Goal: Information Seeking & Learning: Learn about a topic

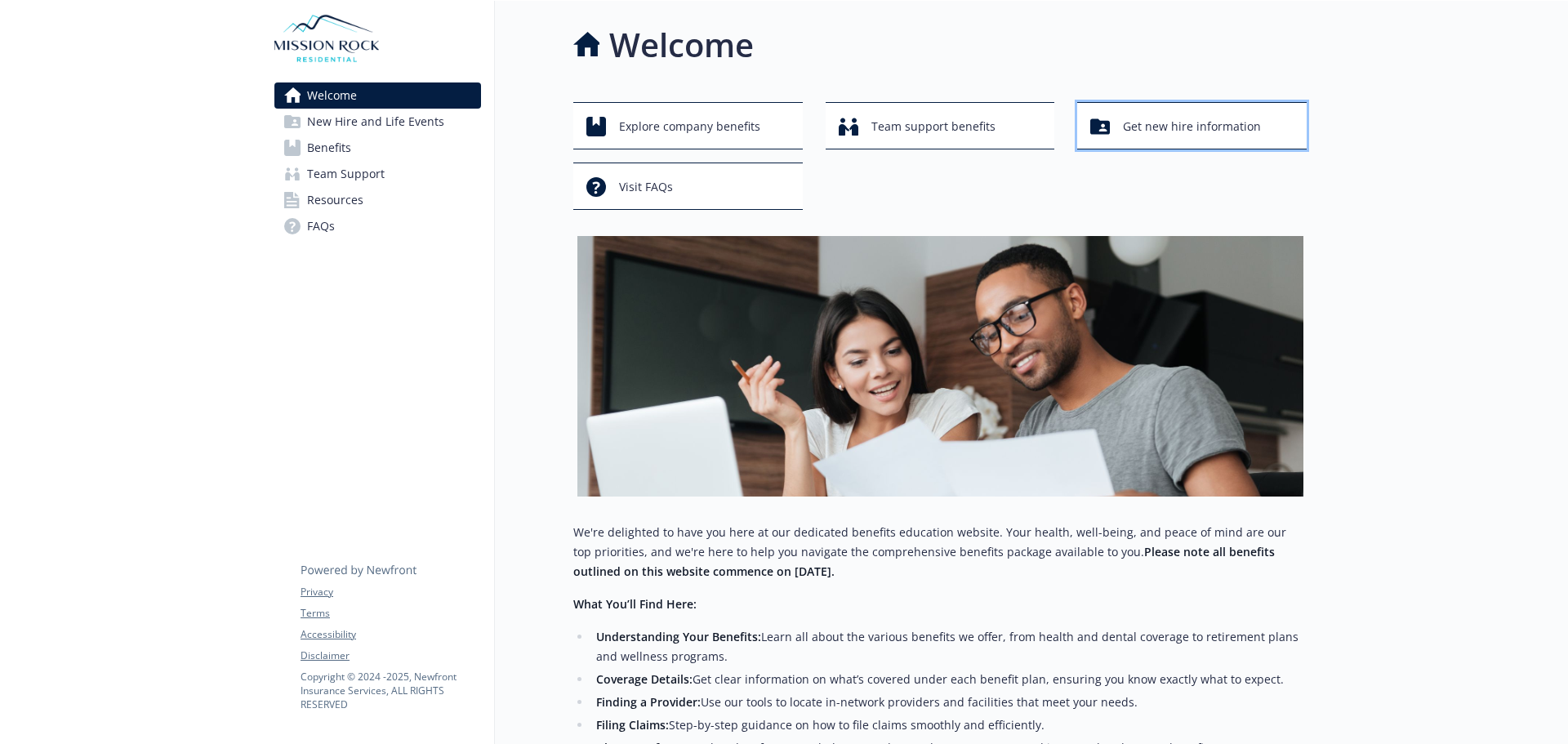
click at [1196, 126] on span "Get new hire information" at bounding box center [1192, 126] width 138 height 31
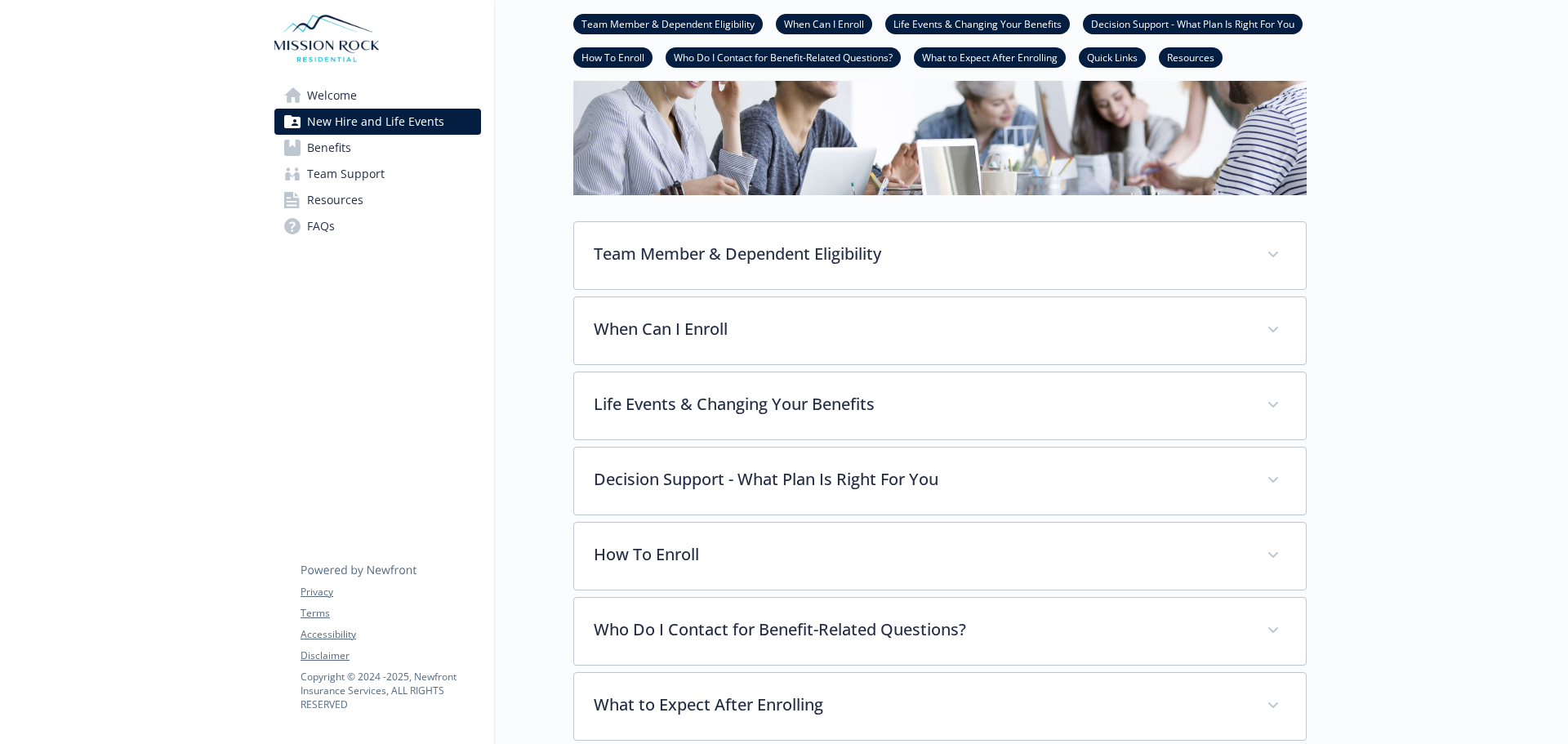
scroll to position [245, 0]
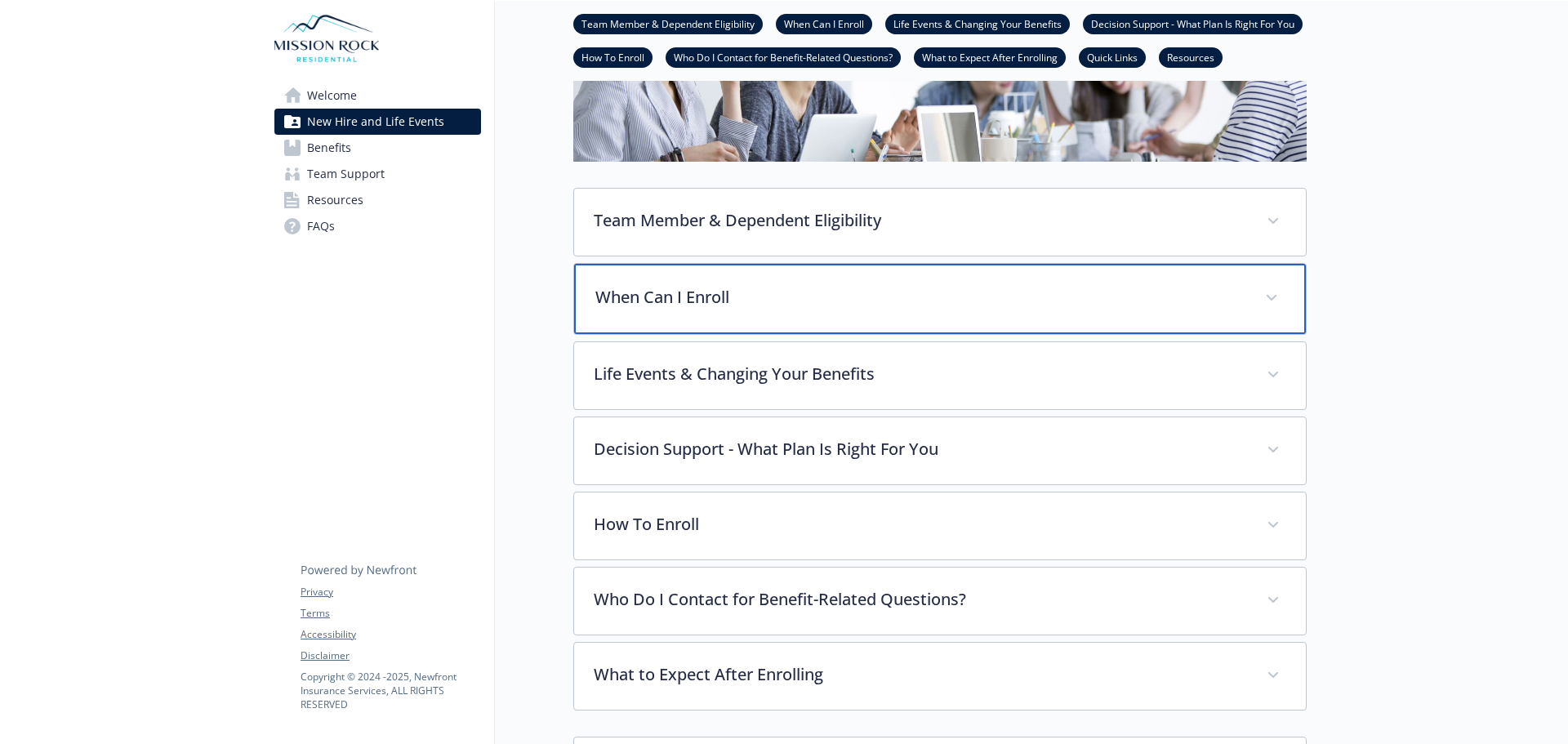
click at [981, 285] on p "When Can I Enroll" at bounding box center [920, 297] width 650 height 25
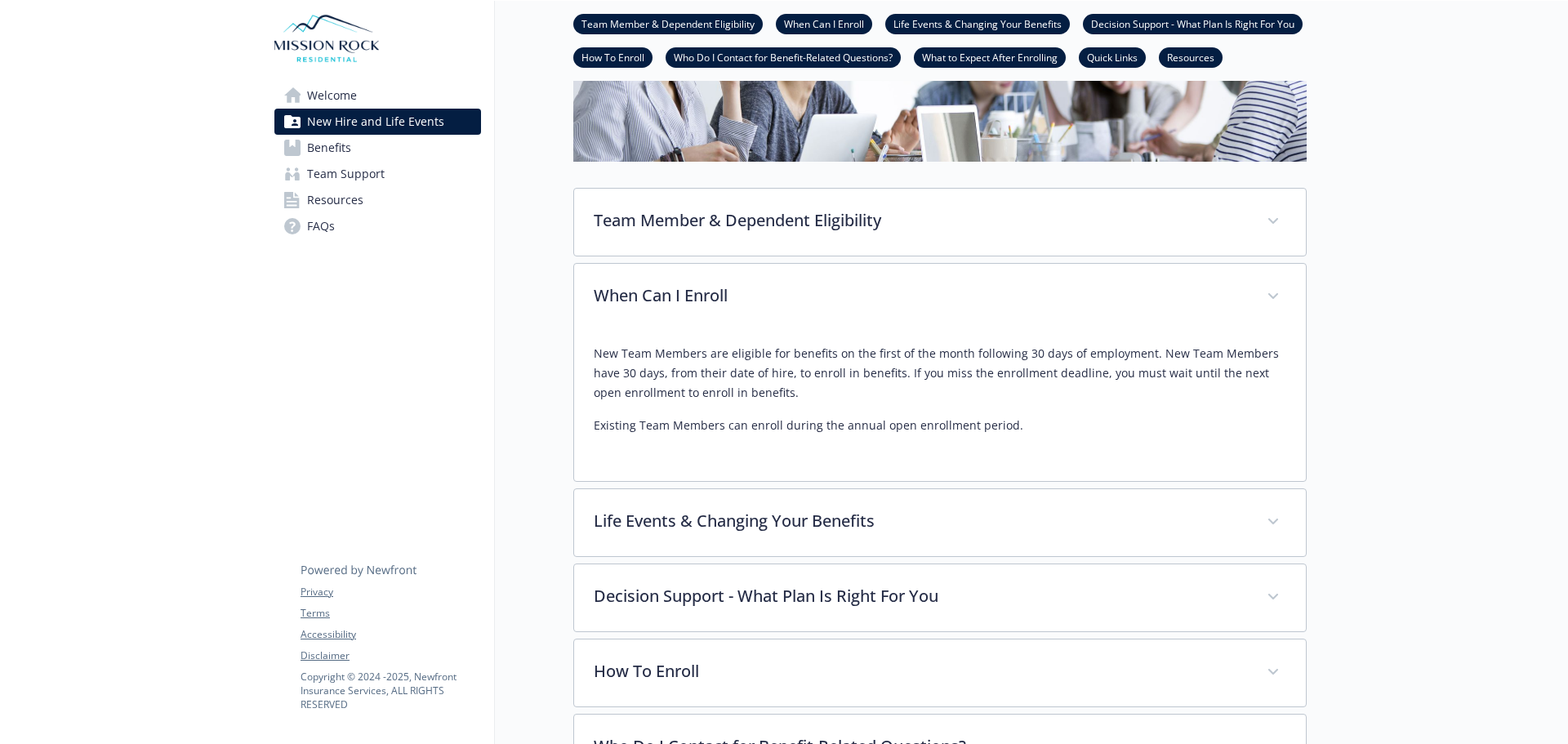
click at [334, 152] on span "Benefits" at bounding box center [329, 148] width 44 height 27
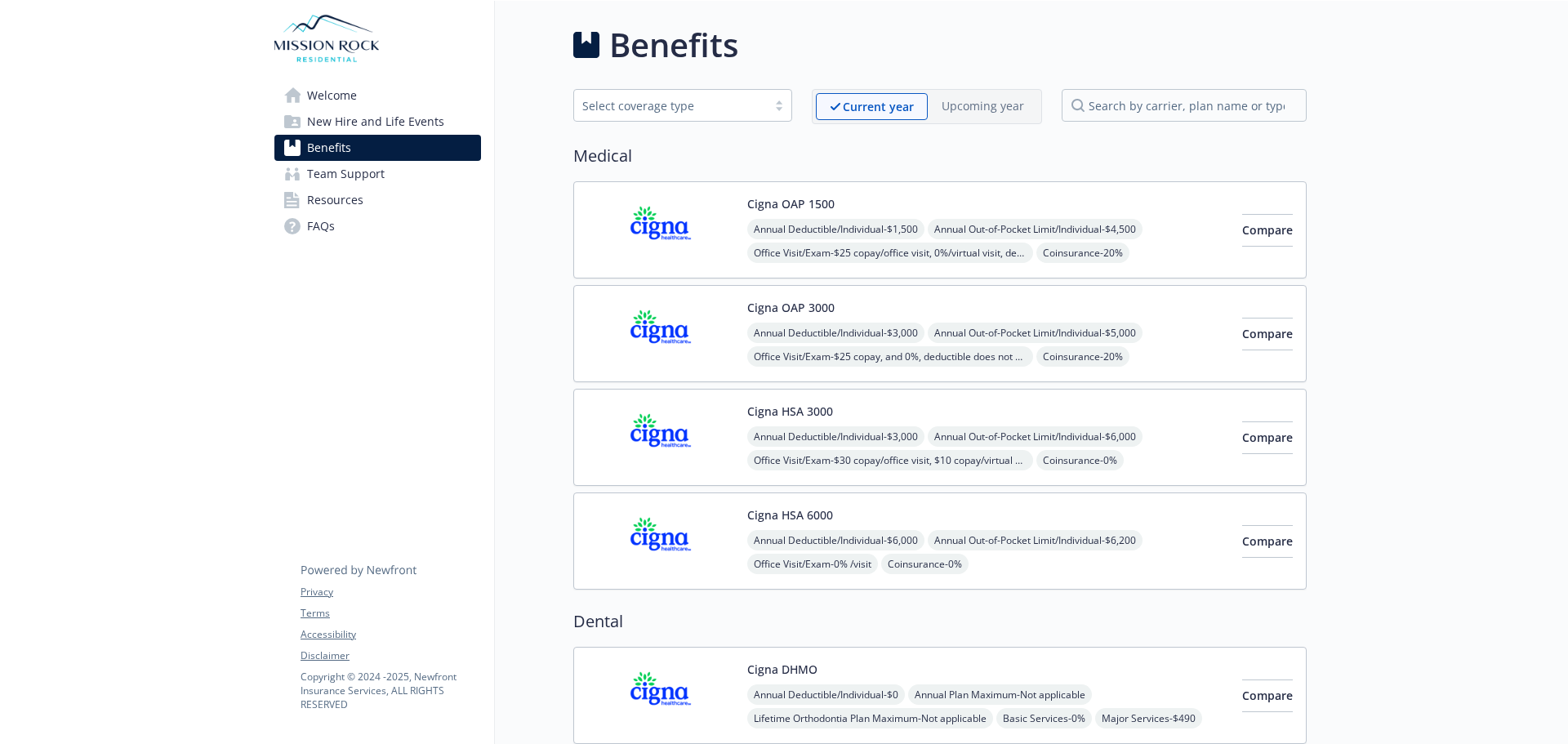
click at [316, 92] on span "Welcome" at bounding box center [332, 96] width 50 height 27
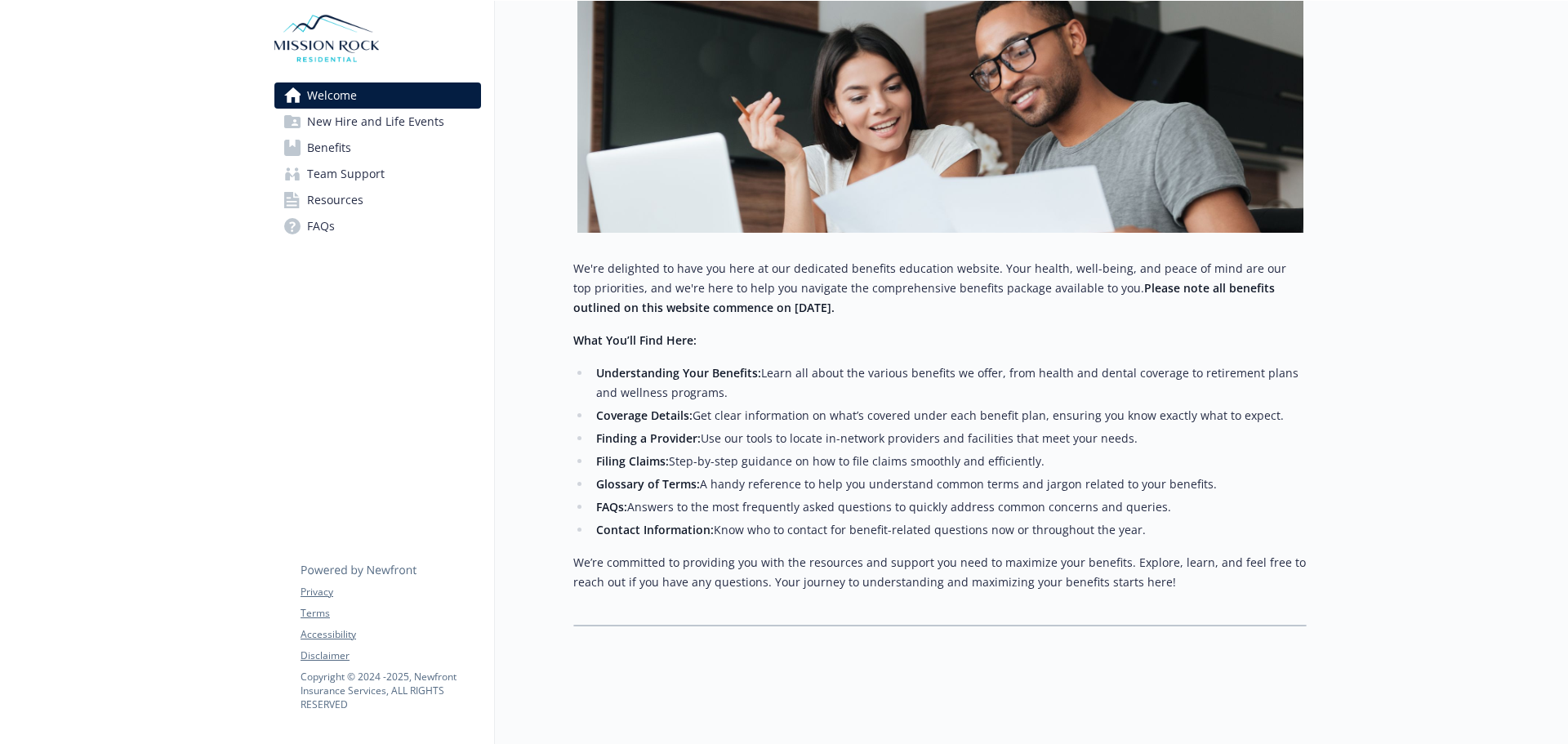
scroll to position [31, 0]
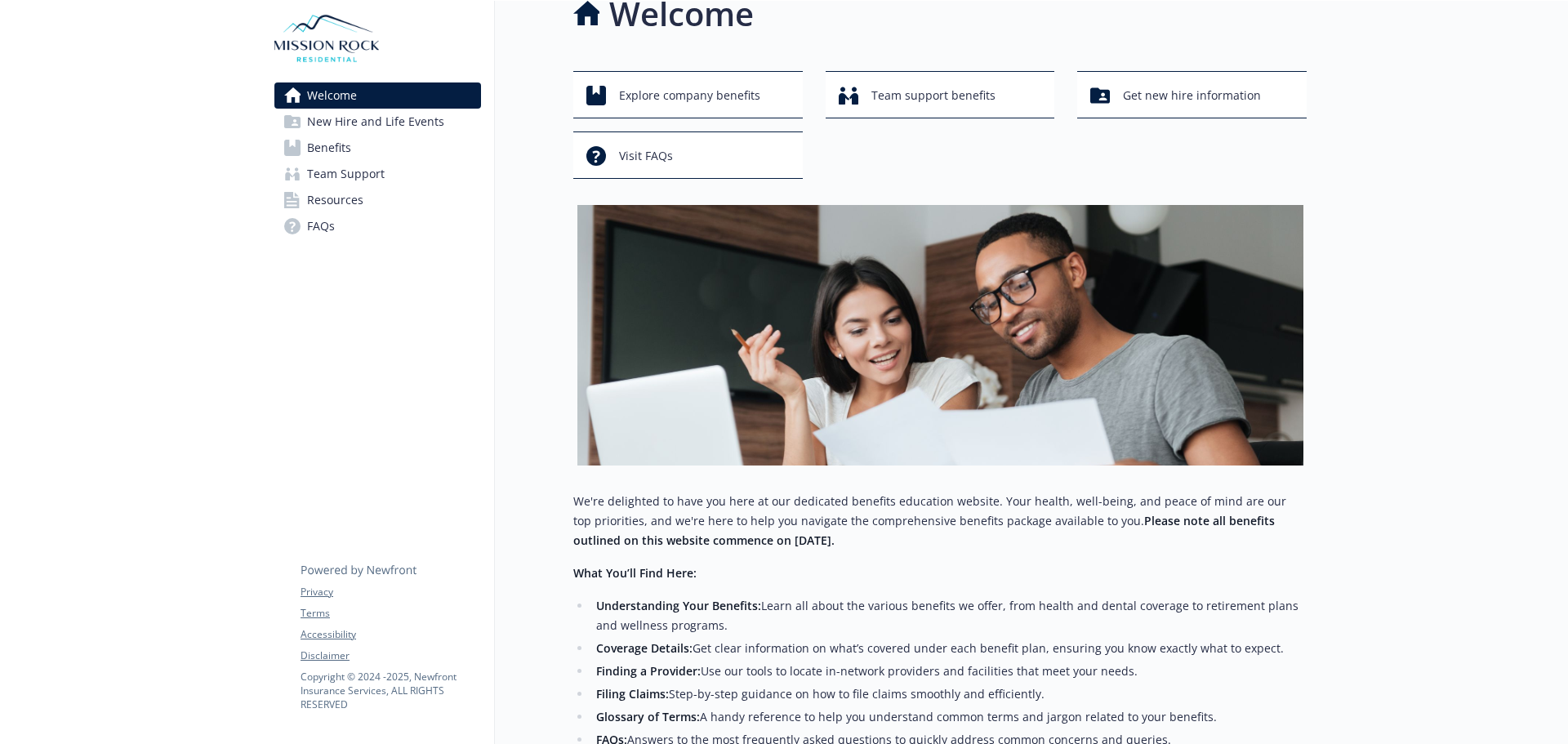
click at [435, 126] on span "New Hire and Life Events" at bounding box center [375, 121] width 137 height 27
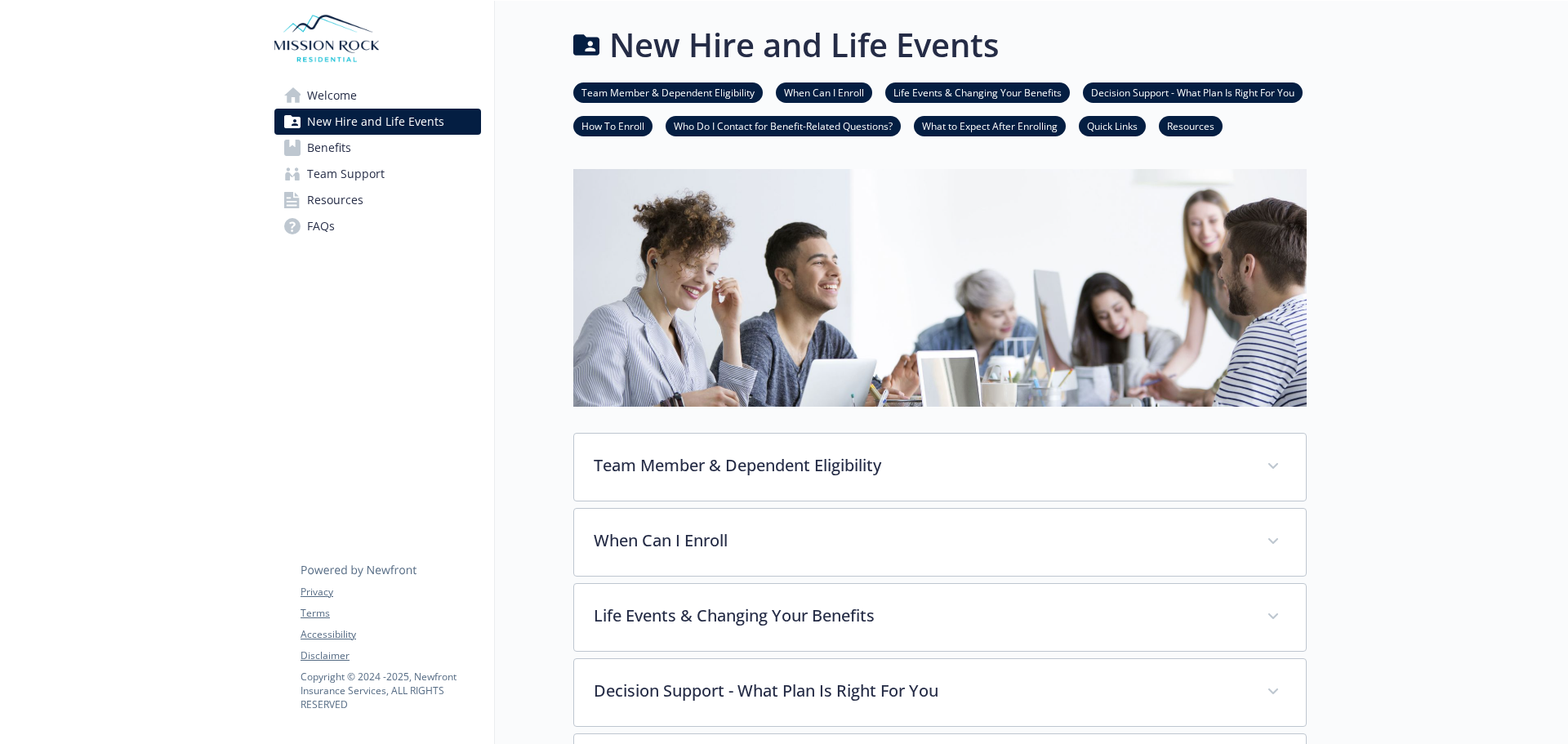
drag, startPoint x: 576, startPoint y: 414, endPoint x: 322, endPoint y: 101, distance: 403.1
click at [322, 101] on span "Welcome" at bounding box center [332, 96] width 50 height 27
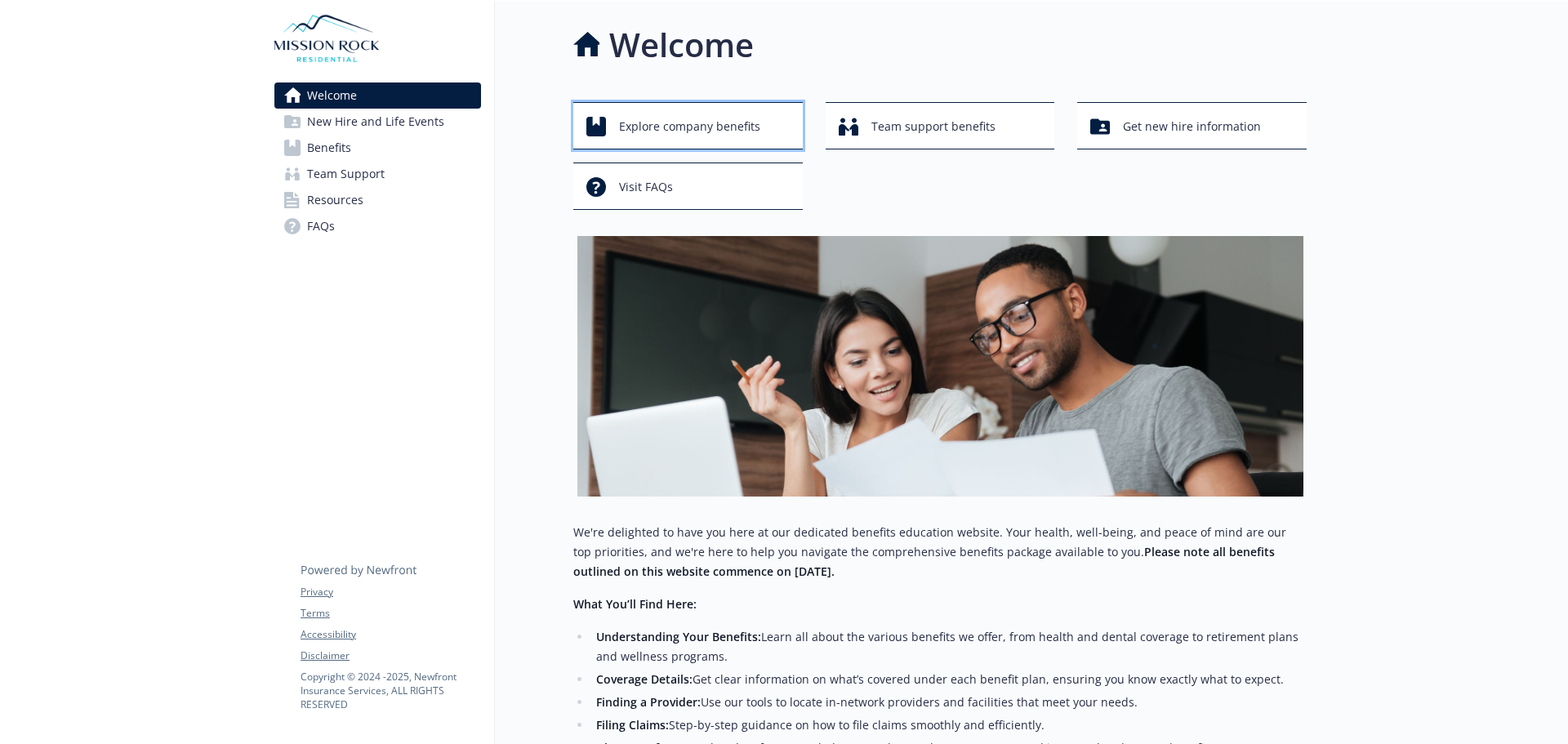
click at [638, 137] on span "Explore company benefits" at bounding box center [689, 126] width 141 height 31
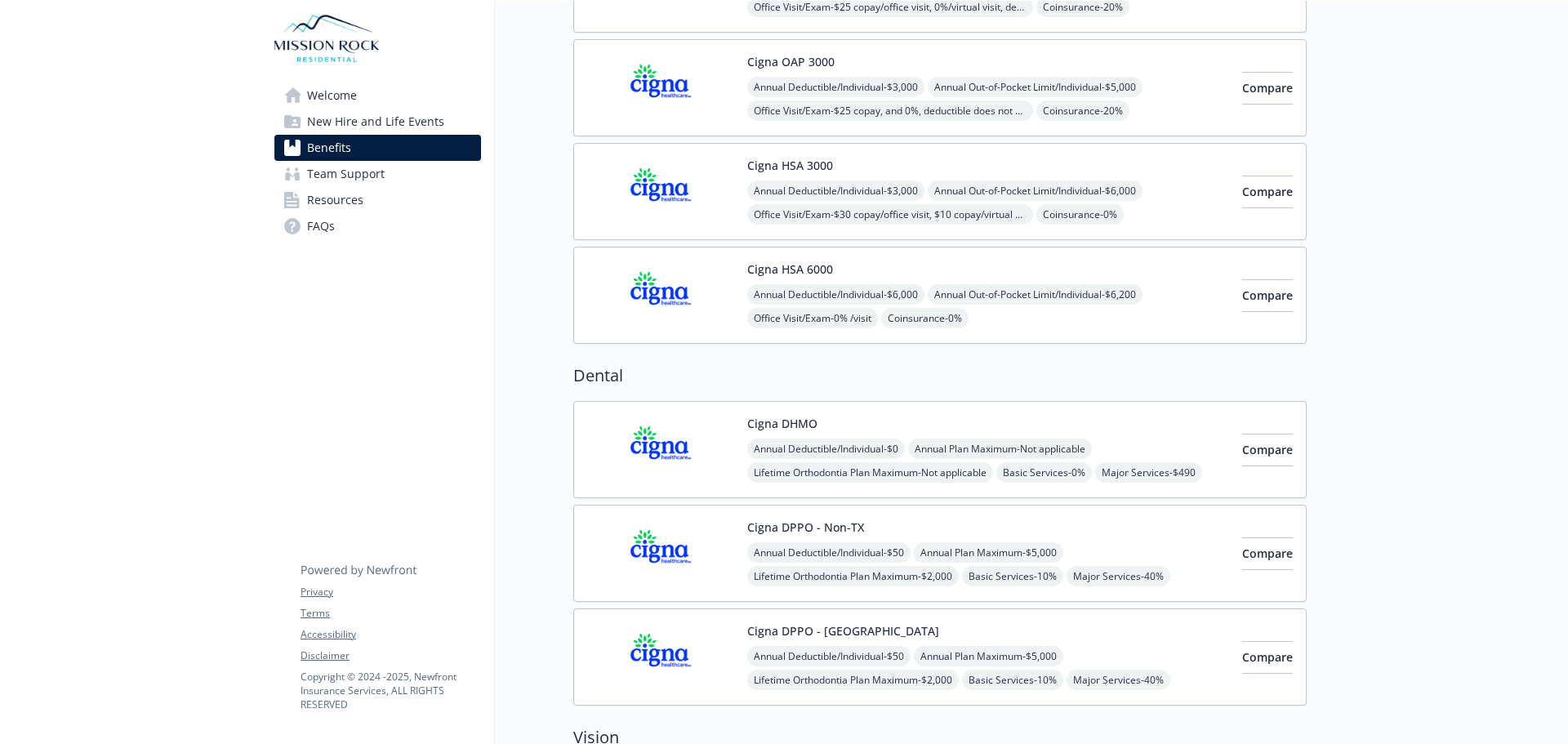
scroll to position [82, 0]
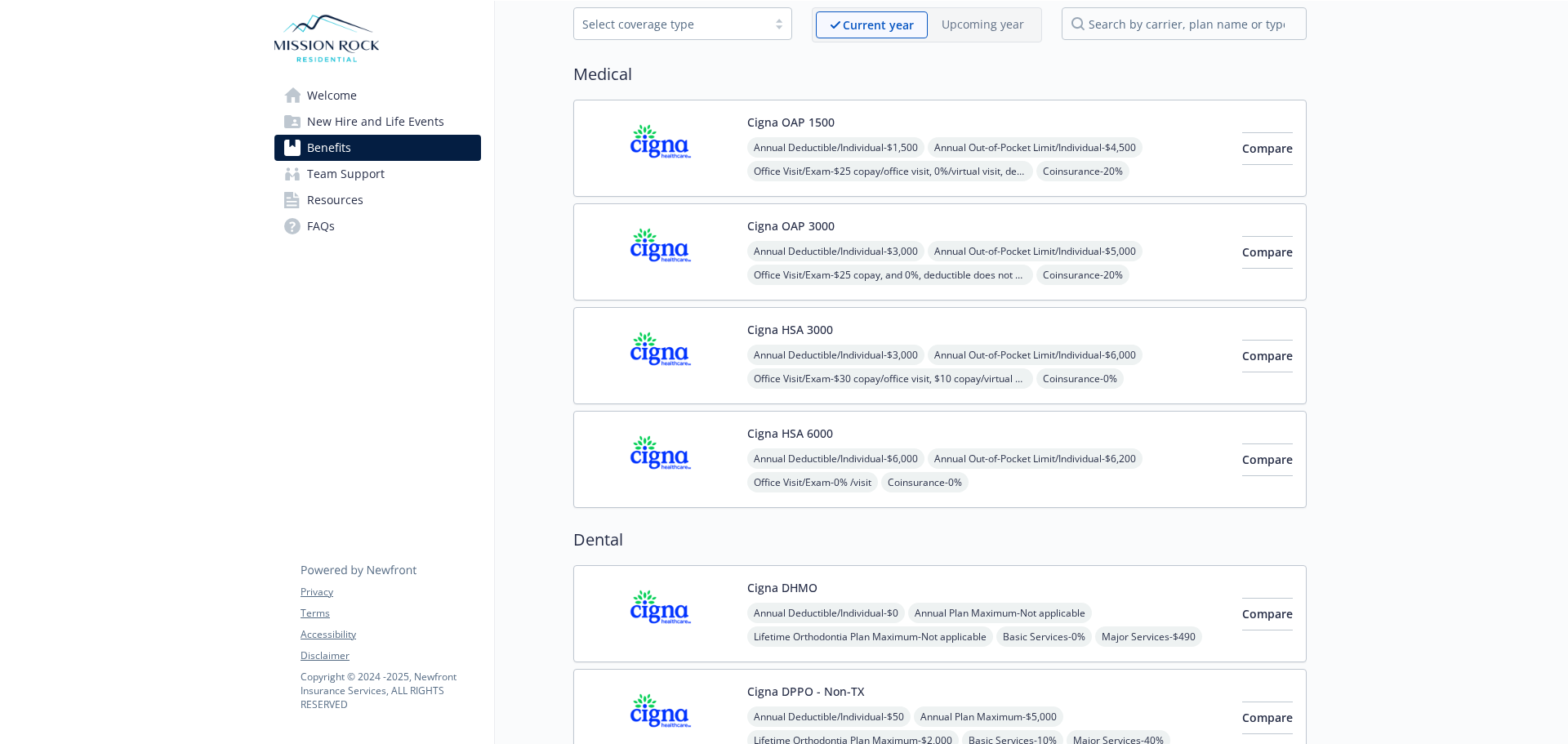
click at [341, 93] on span "Welcome" at bounding box center [332, 96] width 50 height 27
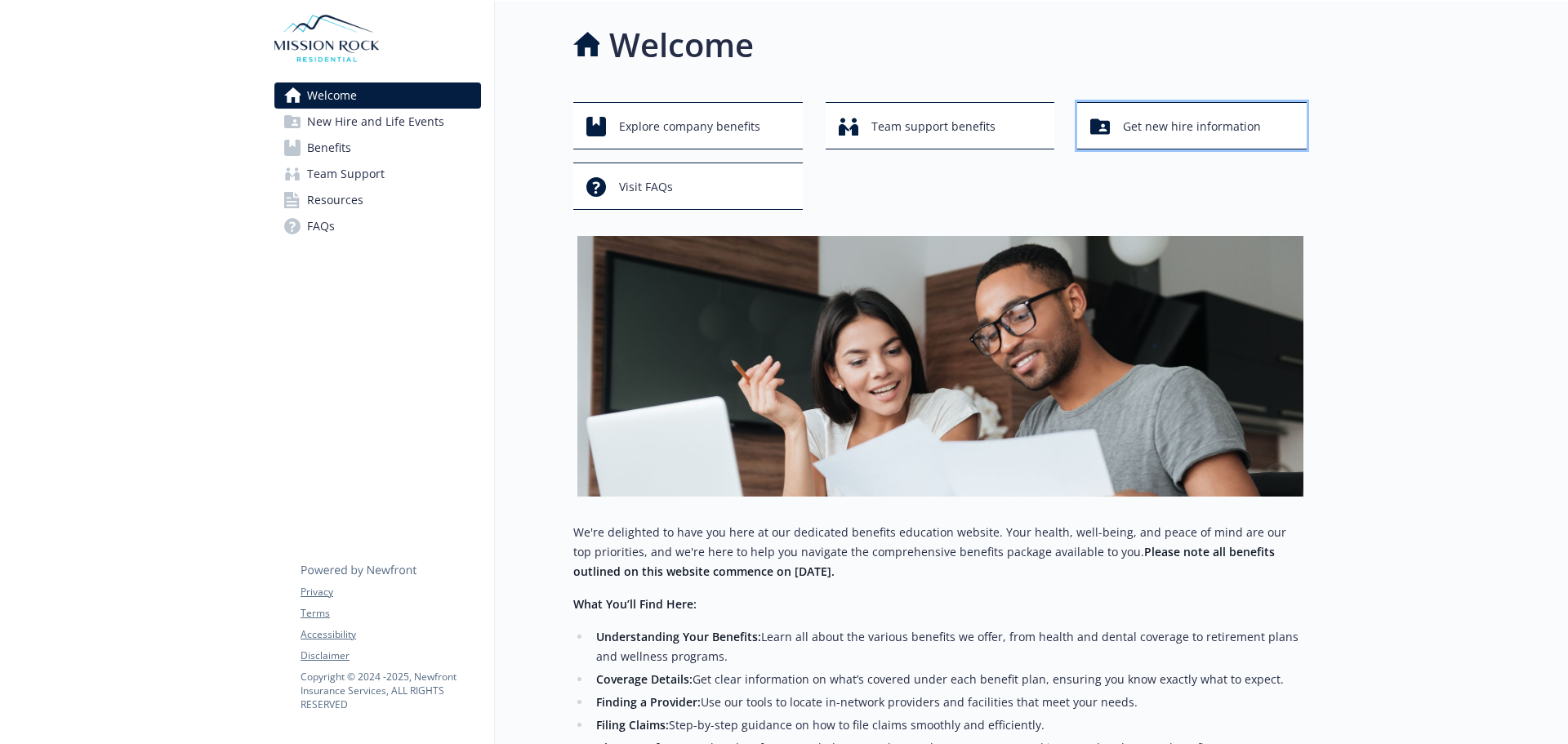
click at [1193, 130] on span "Get new hire information" at bounding box center [1192, 126] width 138 height 31
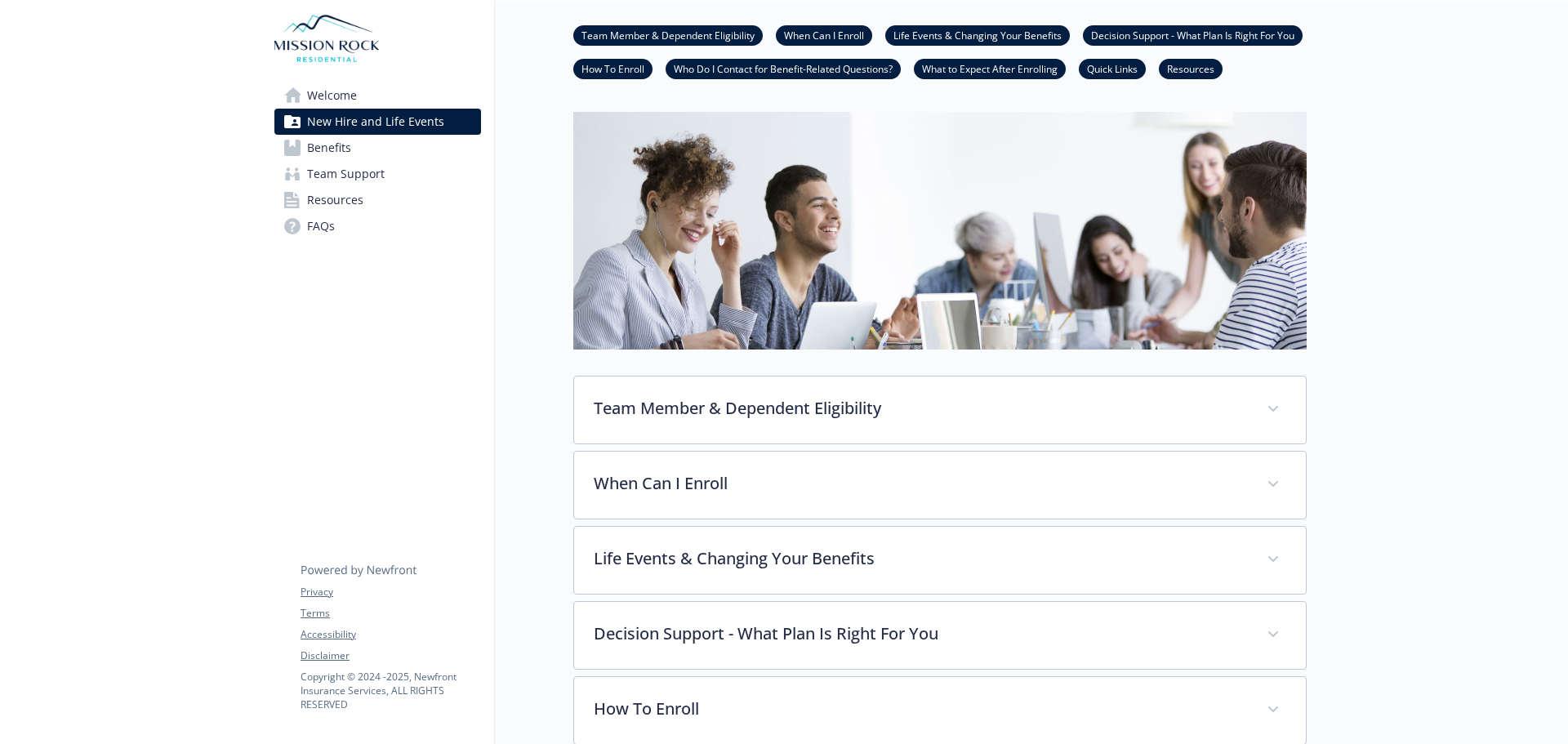
scroll to position [82, 0]
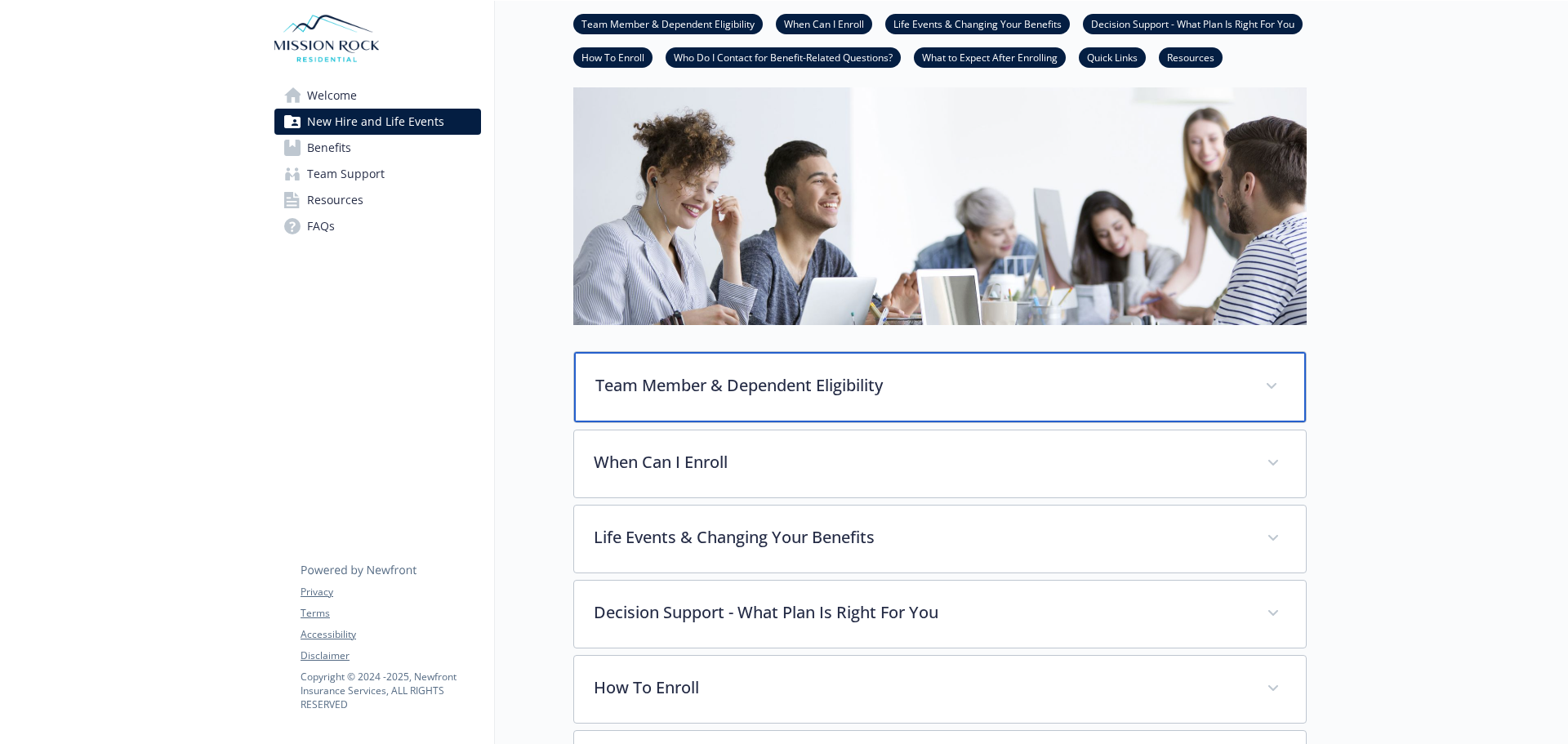
click at [805, 355] on div "Team Member & Dependent Eligibility" at bounding box center [939, 386] width 731 height 70
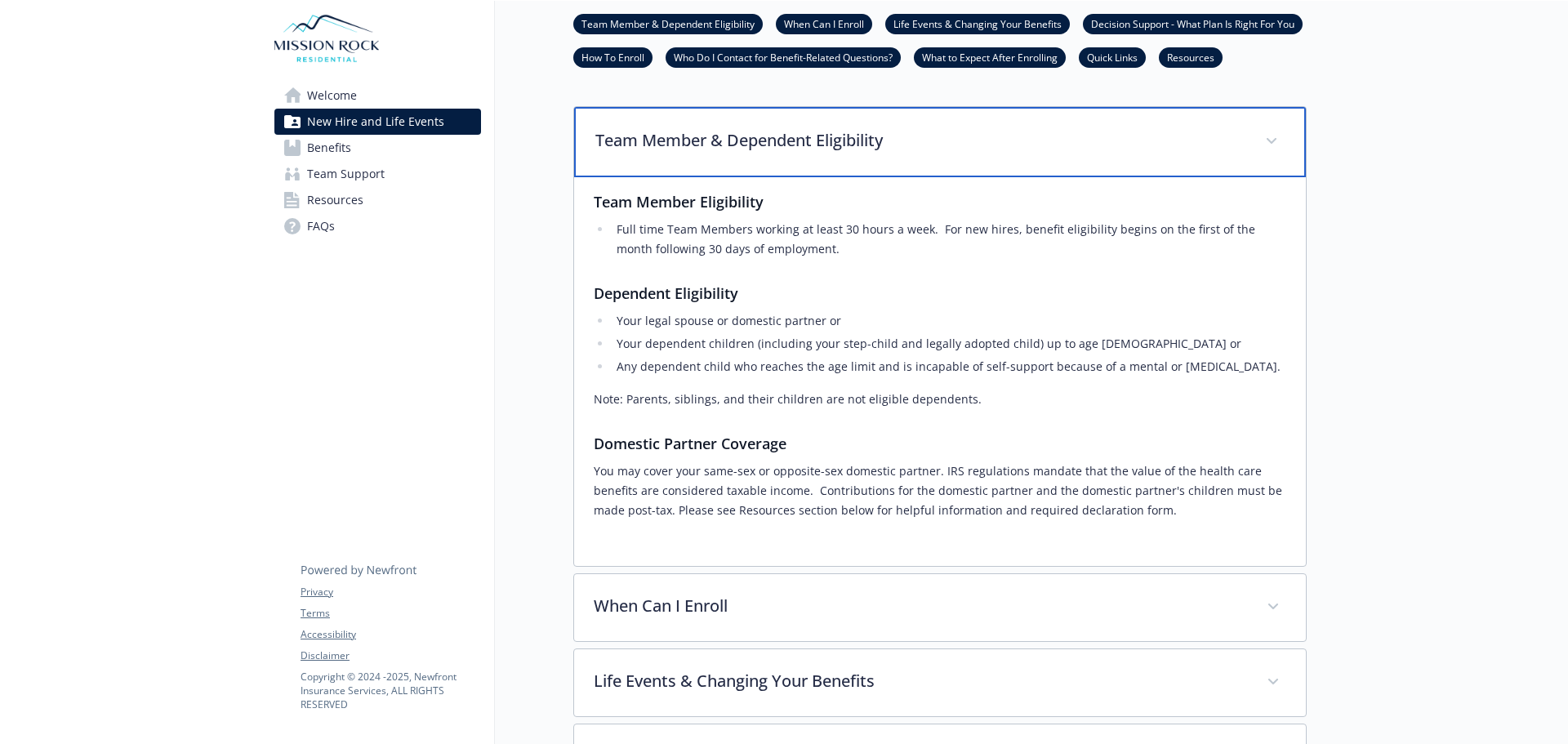
scroll to position [408, 0]
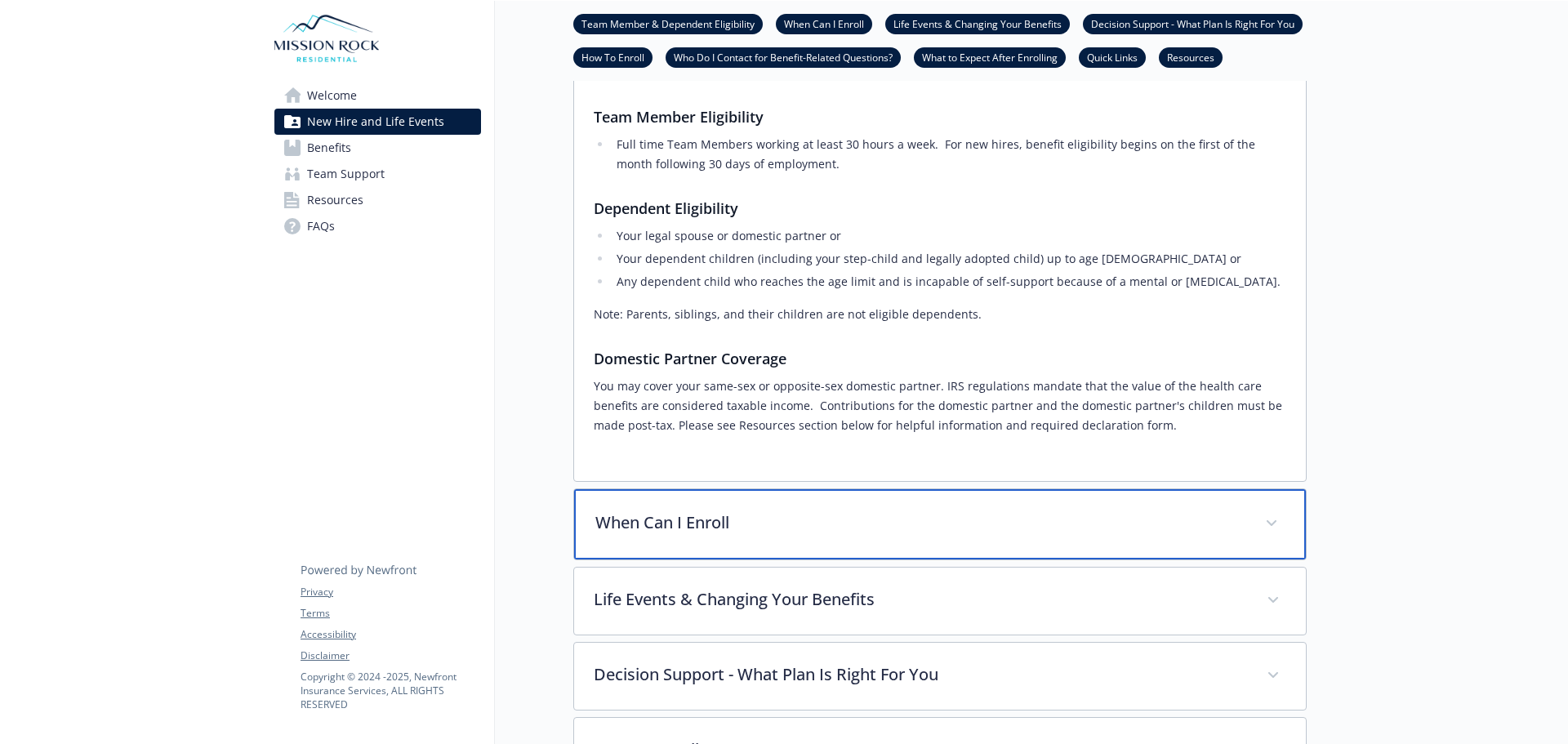
click at [674, 499] on div "When Can I Enroll" at bounding box center [939, 523] width 731 height 70
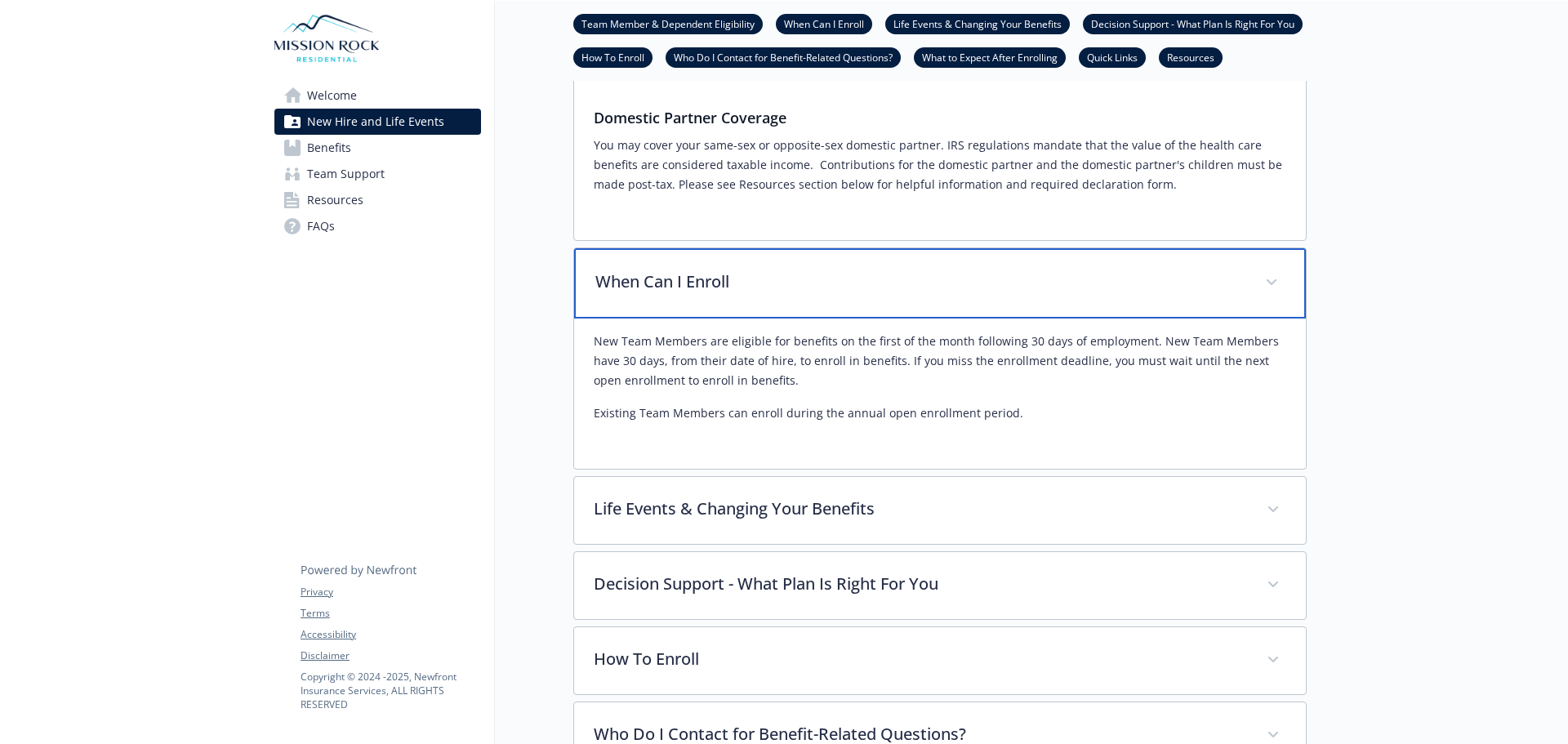
scroll to position [653, 0]
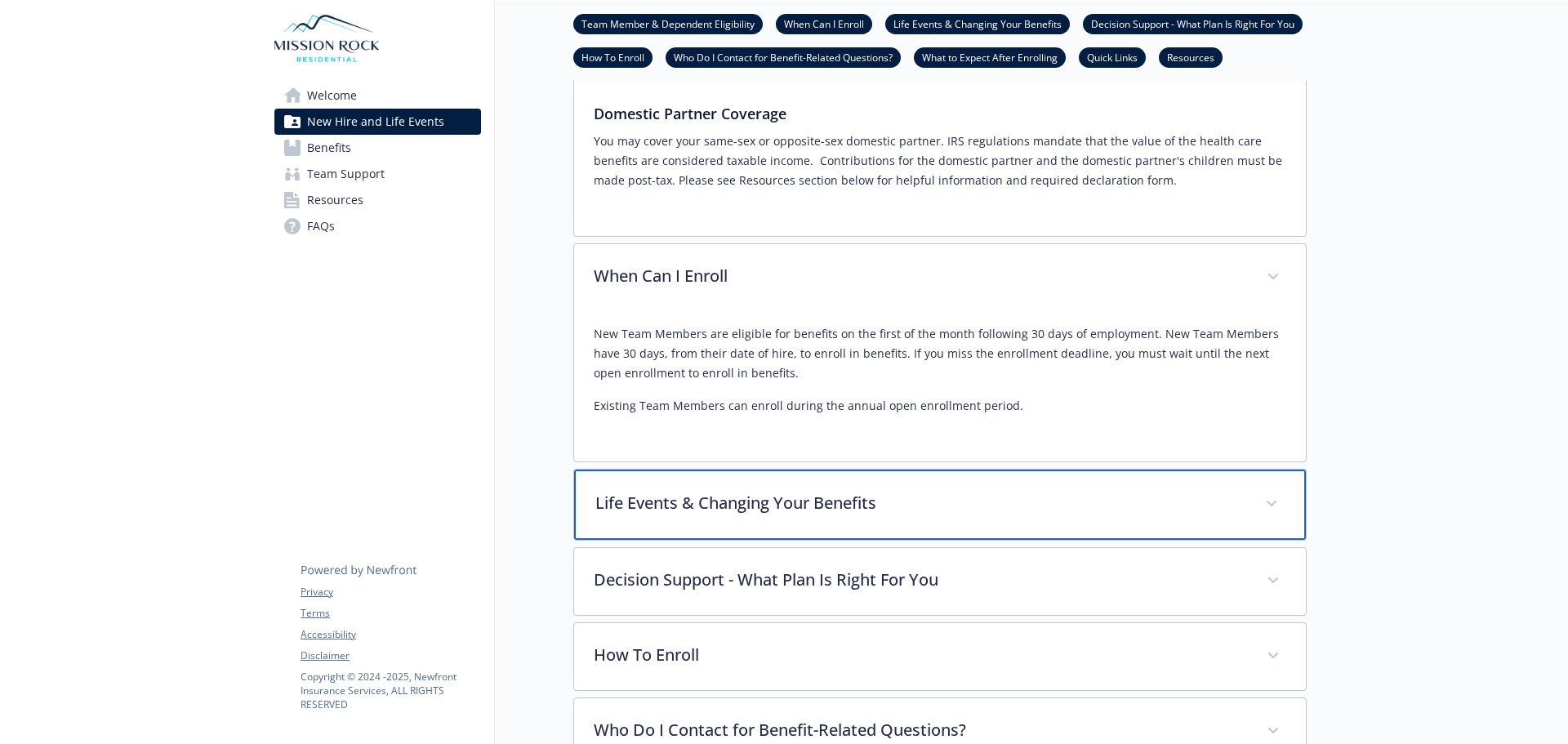
click at [809, 532] on div "Life Events & Changing Your Benefits" at bounding box center [939, 504] width 731 height 70
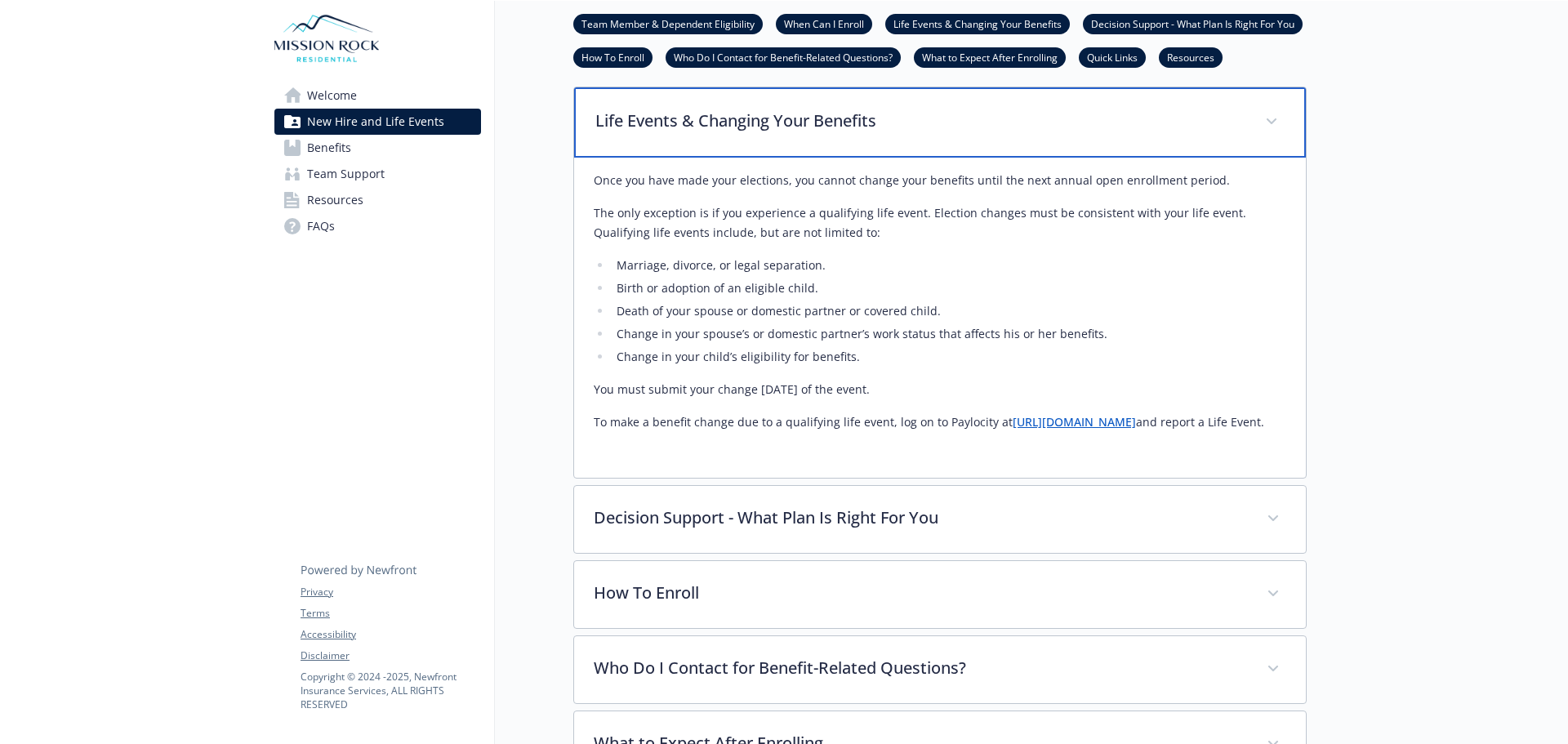
scroll to position [1061, 0]
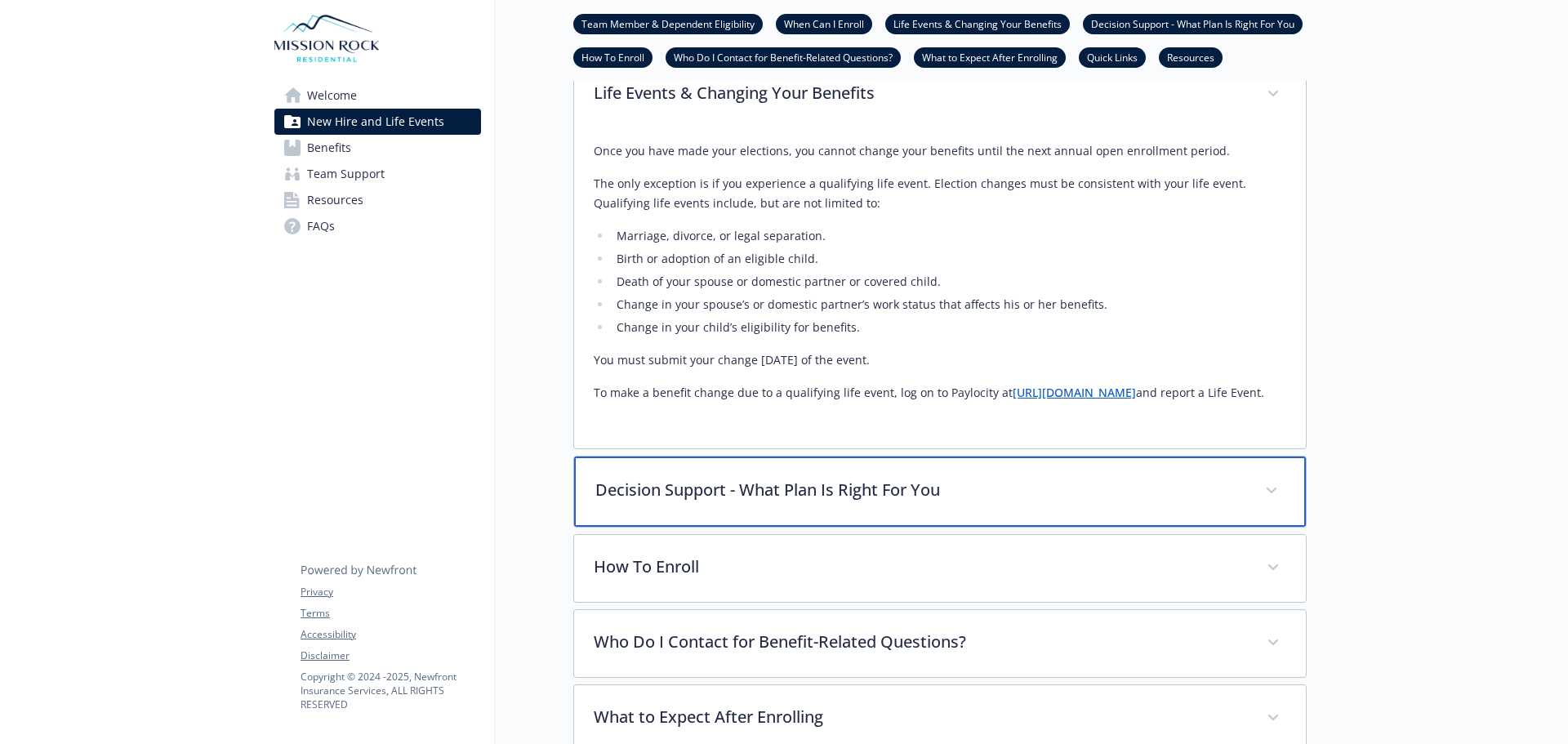
click at [823, 503] on p "Decision Support - What Plan Is Right For You" at bounding box center [920, 490] width 650 height 25
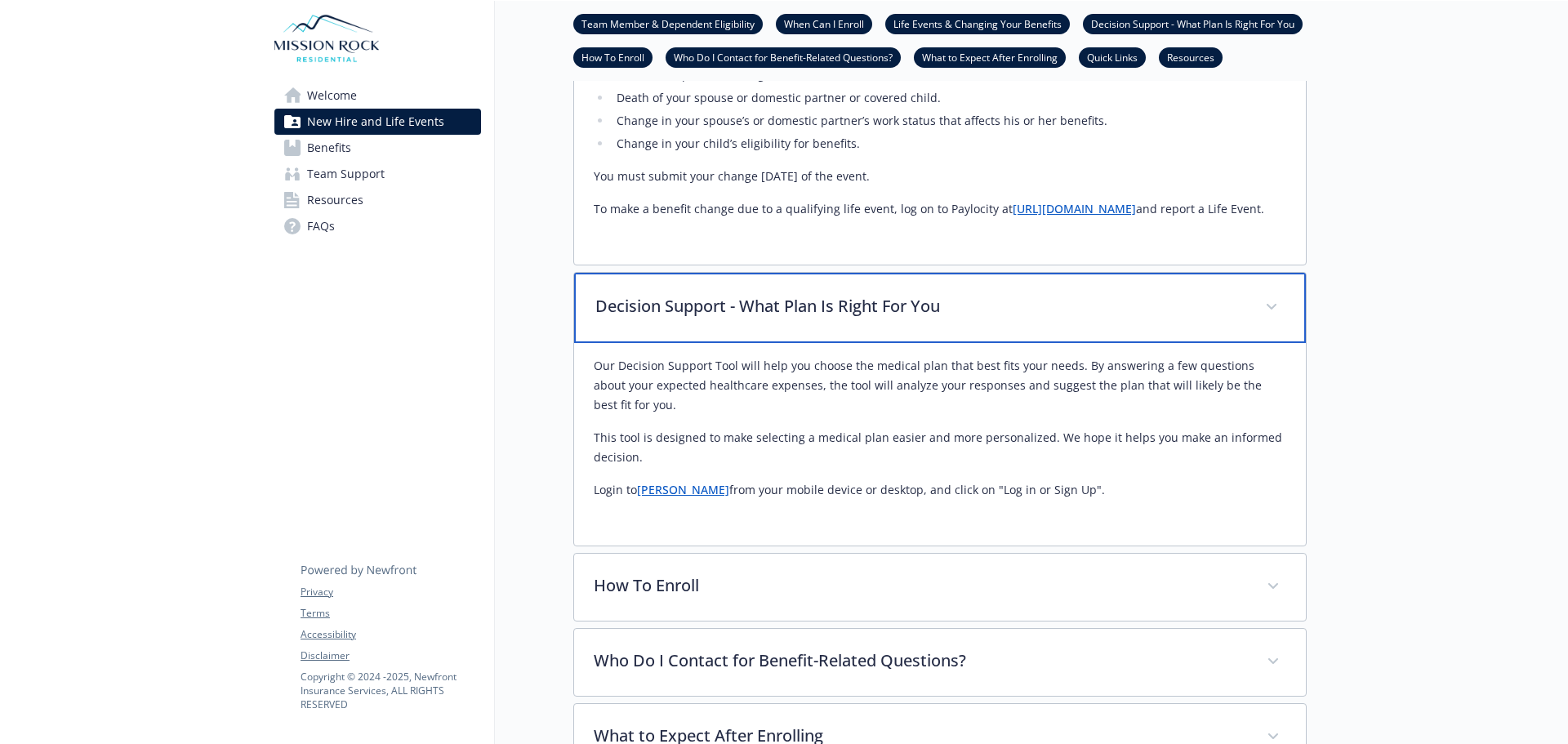
scroll to position [1307, 0]
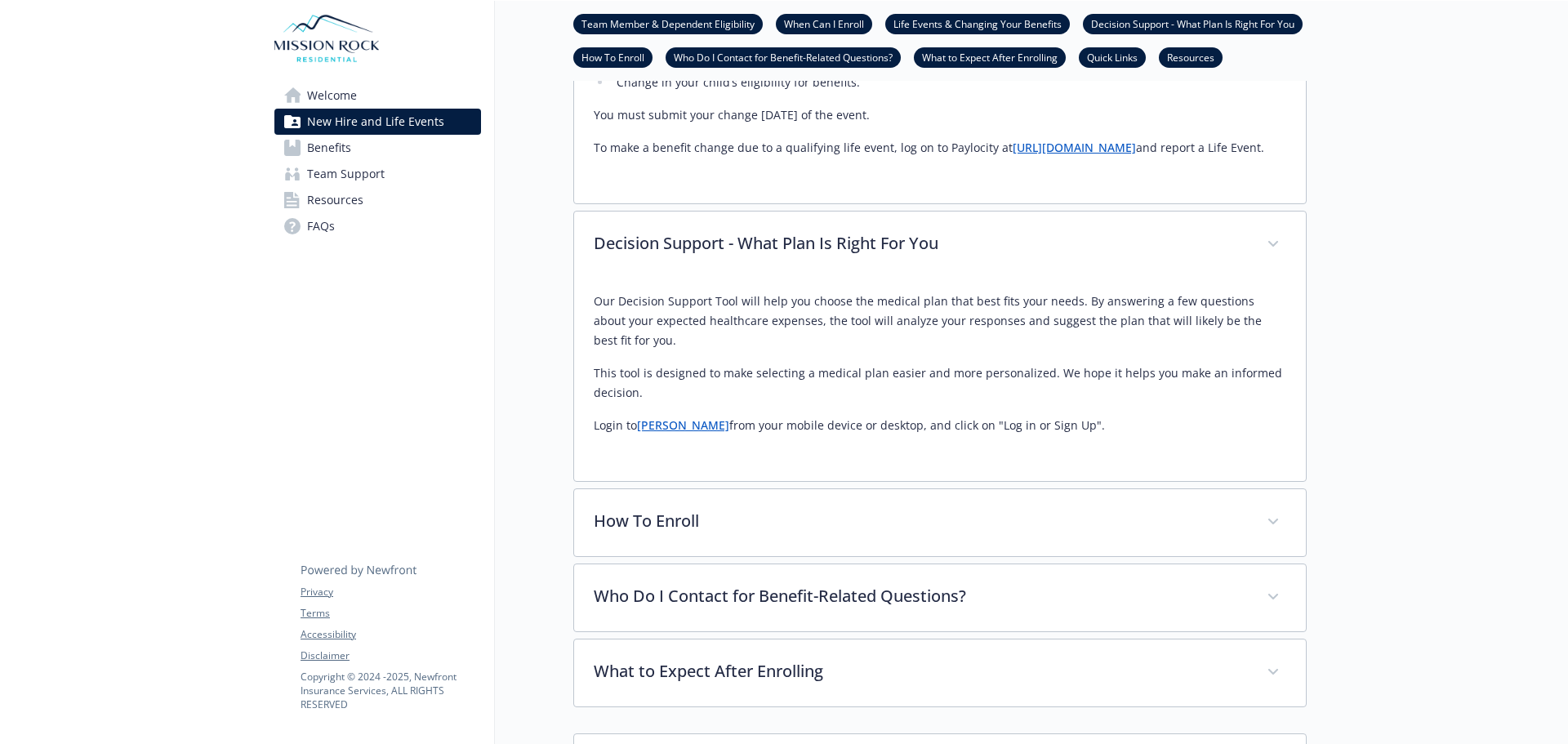
click at [654, 433] on link "[PERSON_NAME]" at bounding box center [683, 425] width 93 height 16
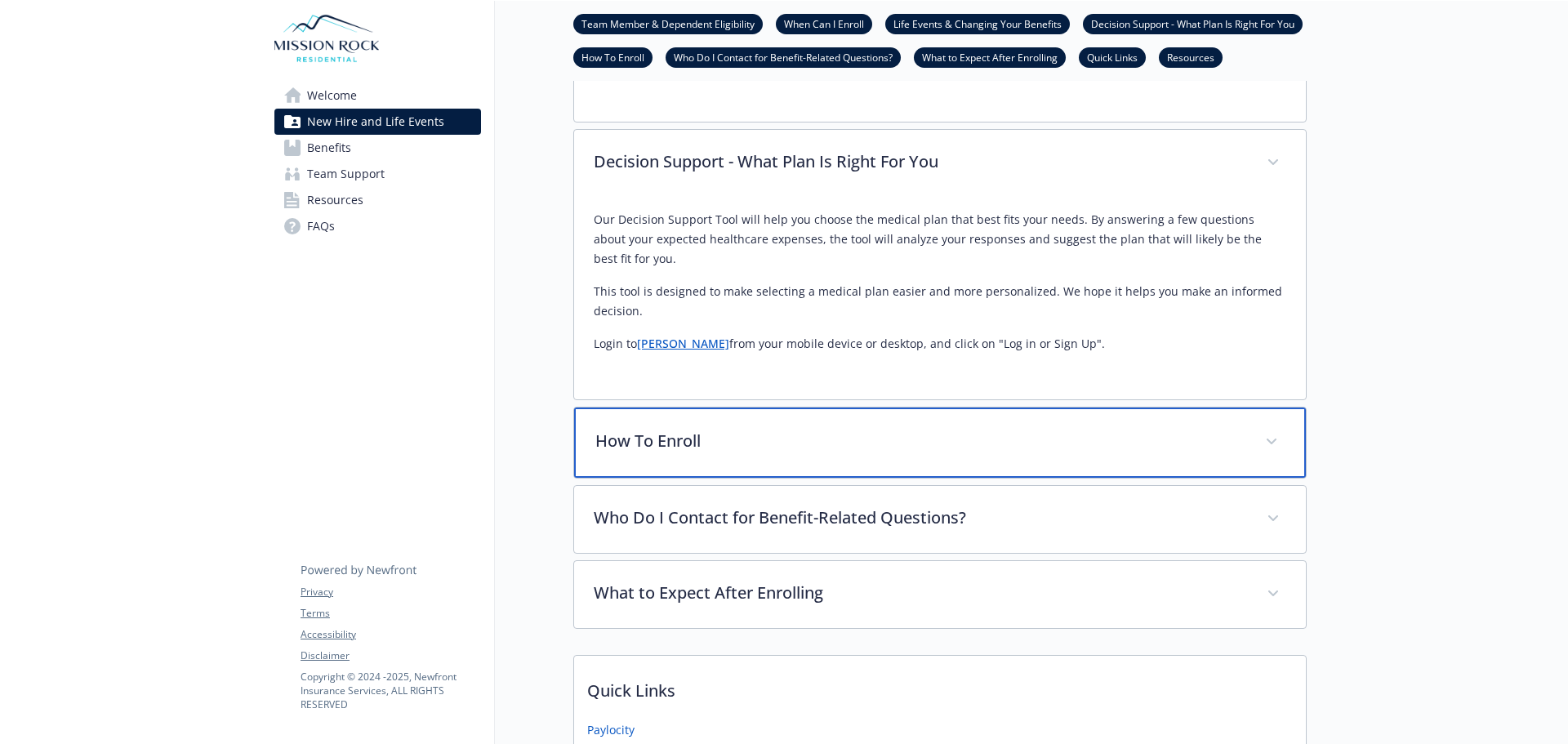
click at [742, 453] on p "How To Enroll" at bounding box center [920, 440] width 650 height 25
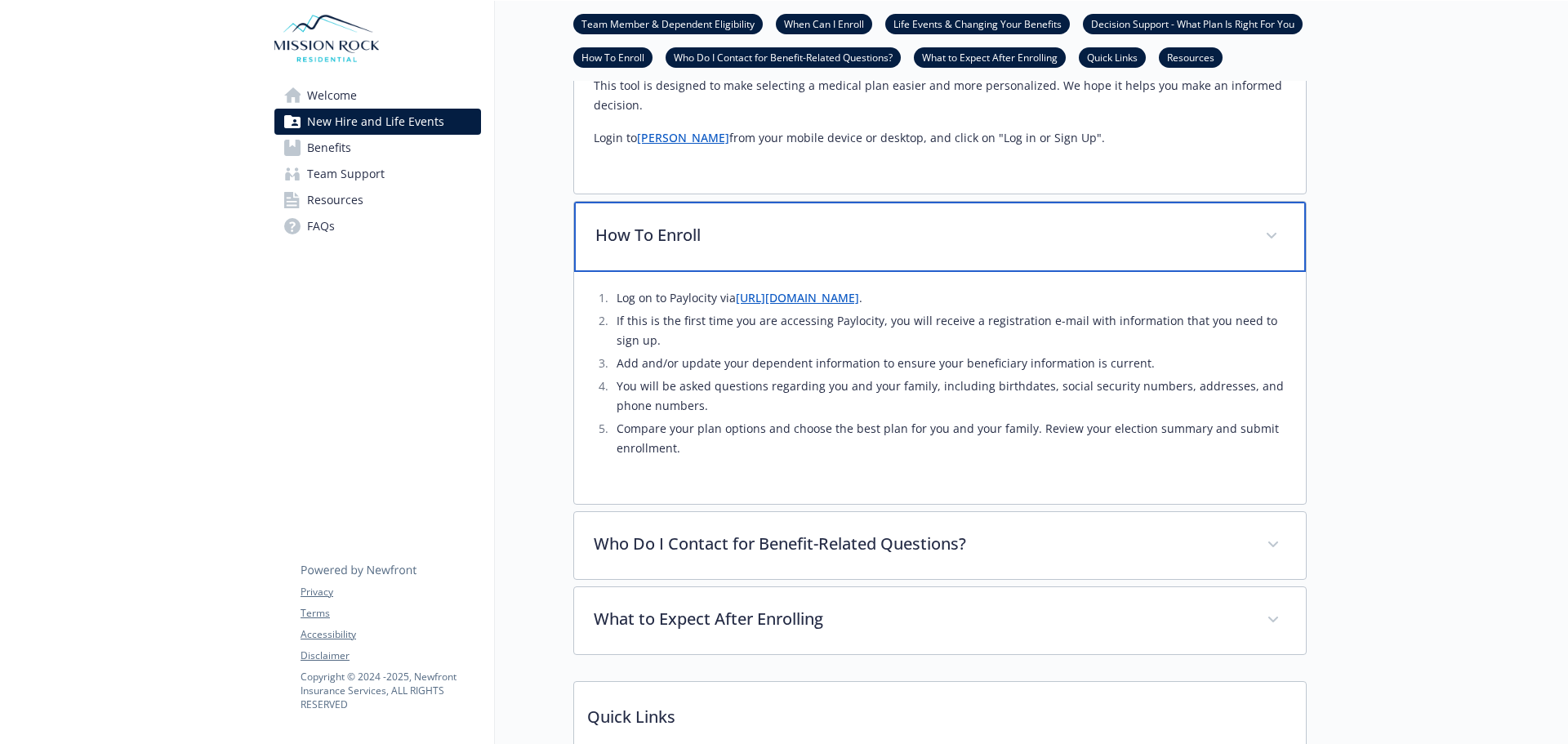
scroll to position [1633, 0]
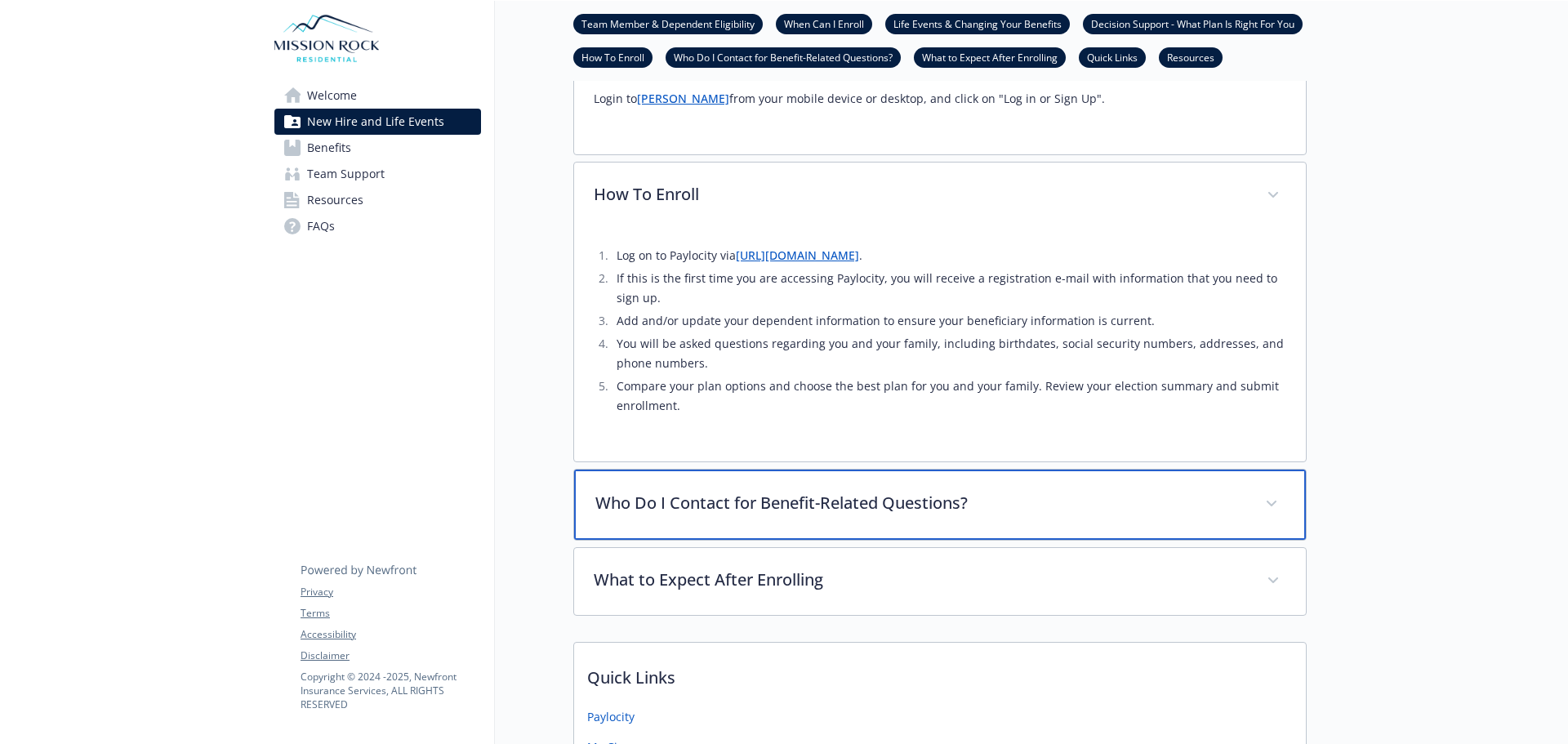
click at [776, 506] on div "Who Do I Contact for Benefit-Related Questions?" at bounding box center [939, 504] width 731 height 70
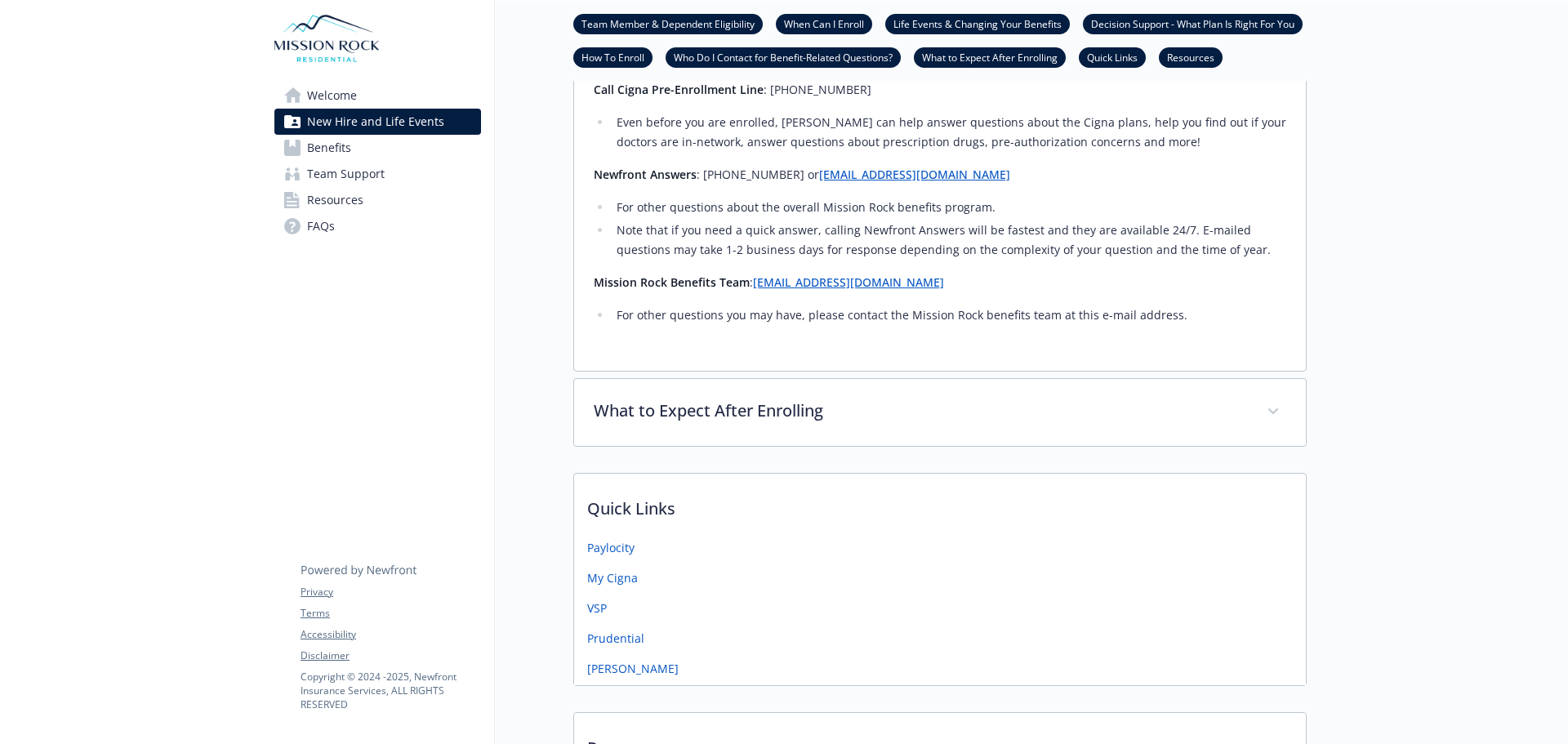
scroll to position [2123, 0]
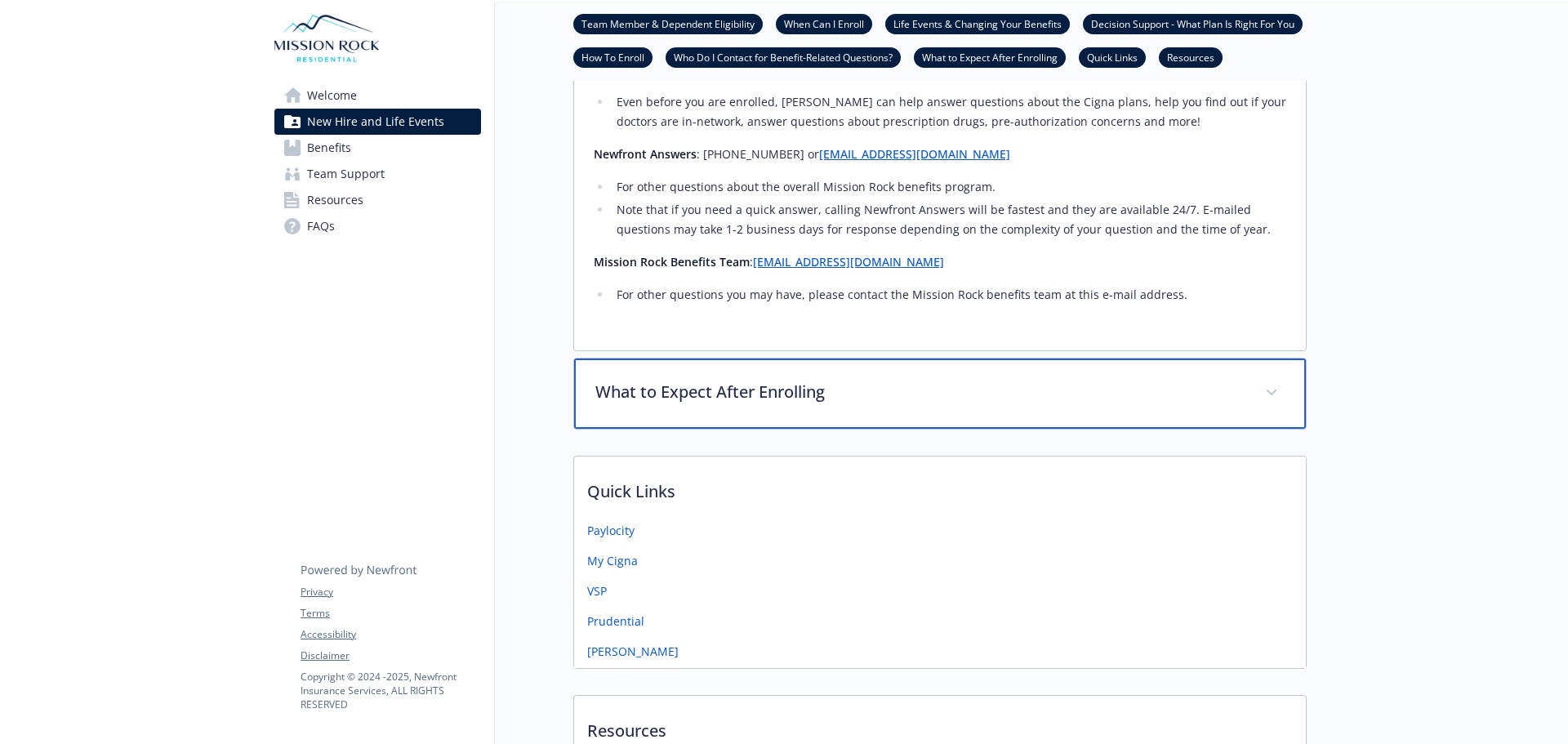
click at [650, 429] on div "What to Expect After Enrolling" at bounding box center [939, 393] width 731 height 70
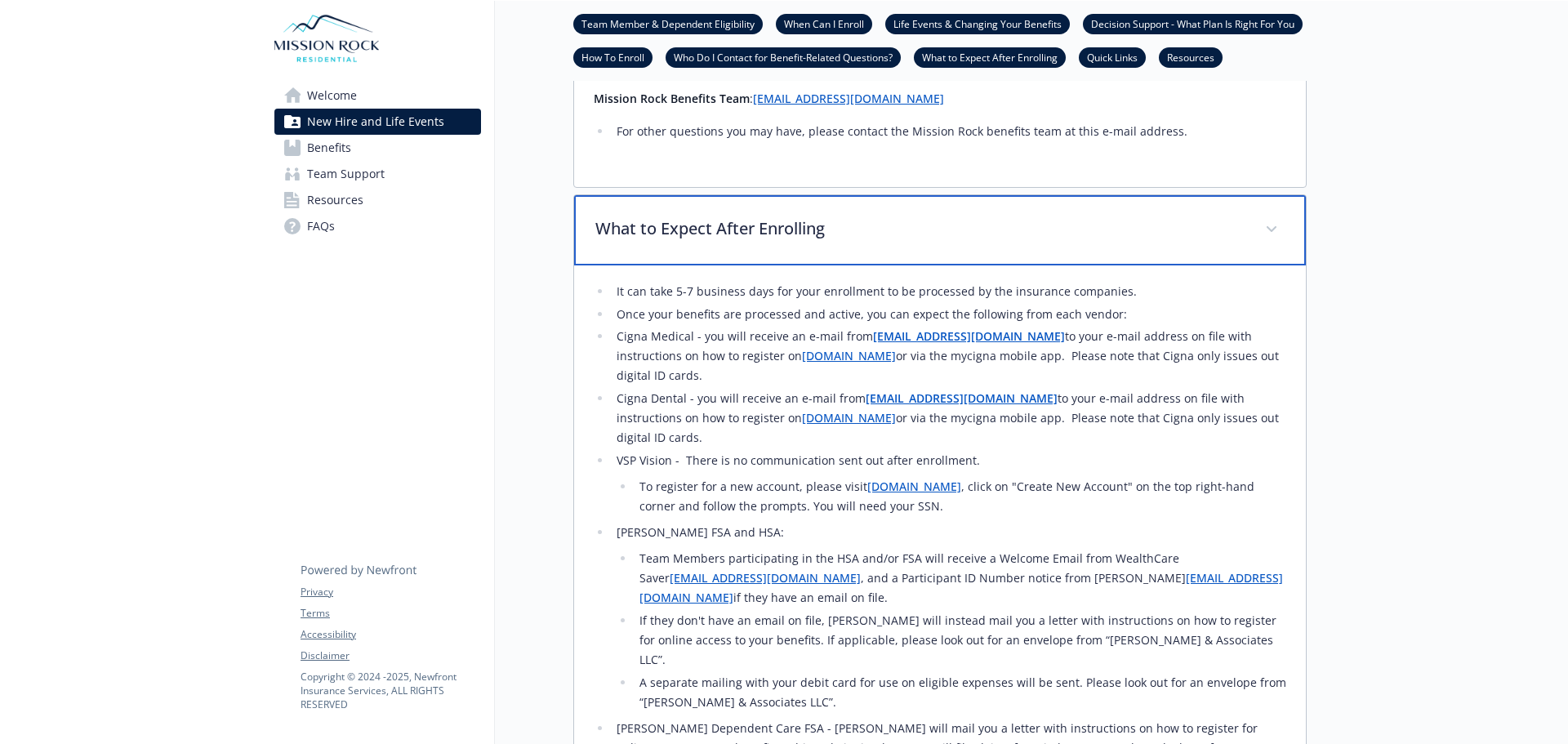
scroll to position [2279, 0]
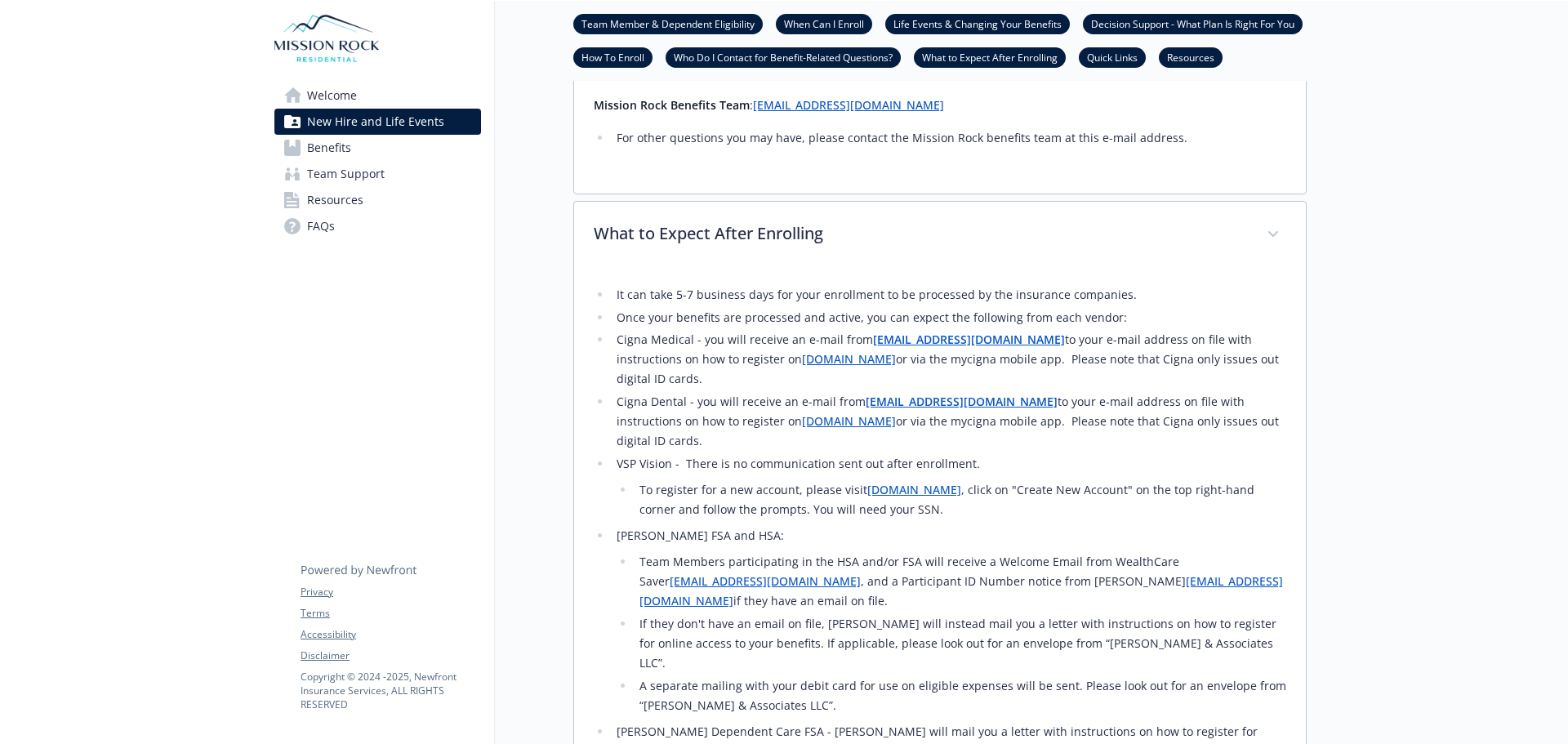
click at [390, 137] on link "Benefits" at bounding box center [377, 148] width 207 height 27
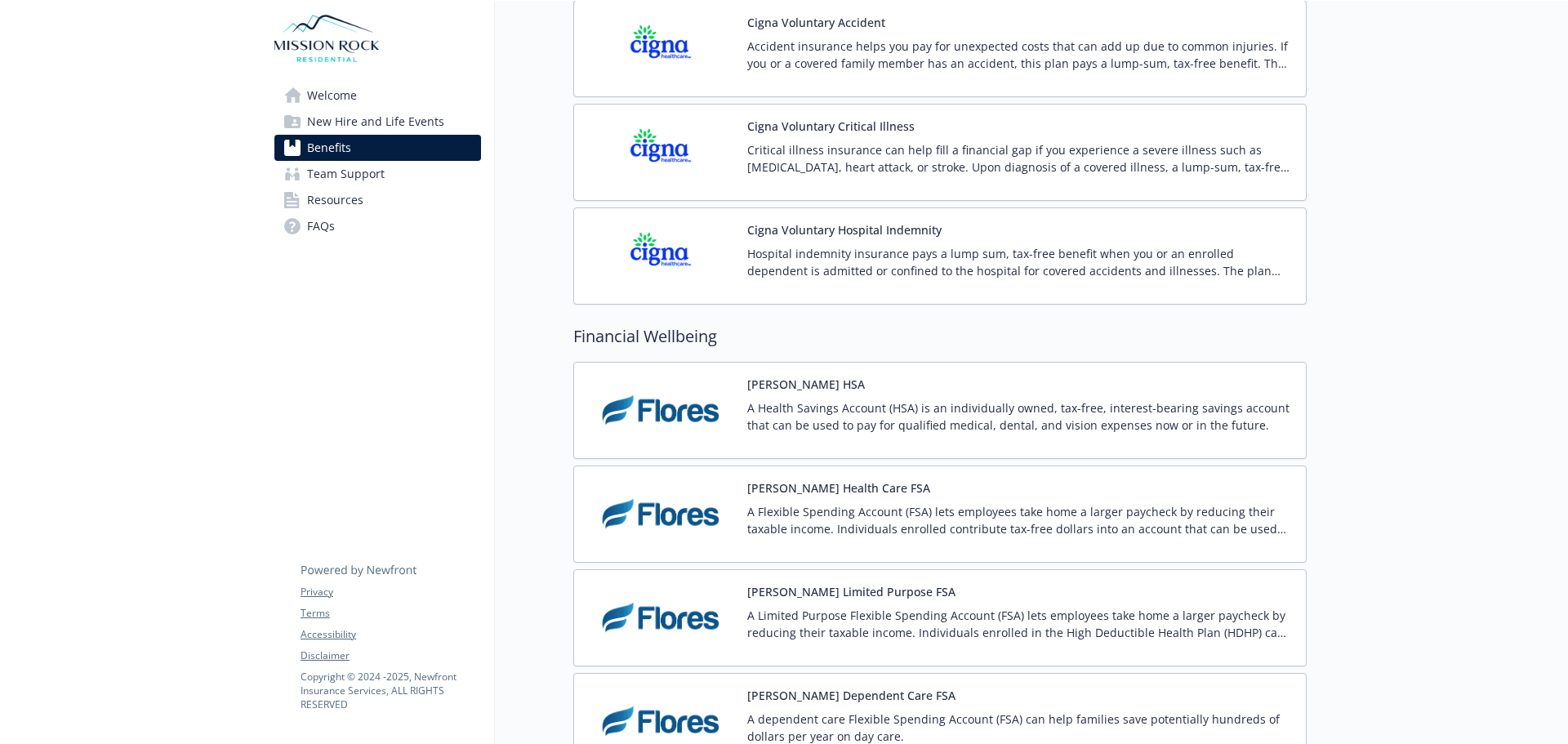
scroll to position [1953, 0]
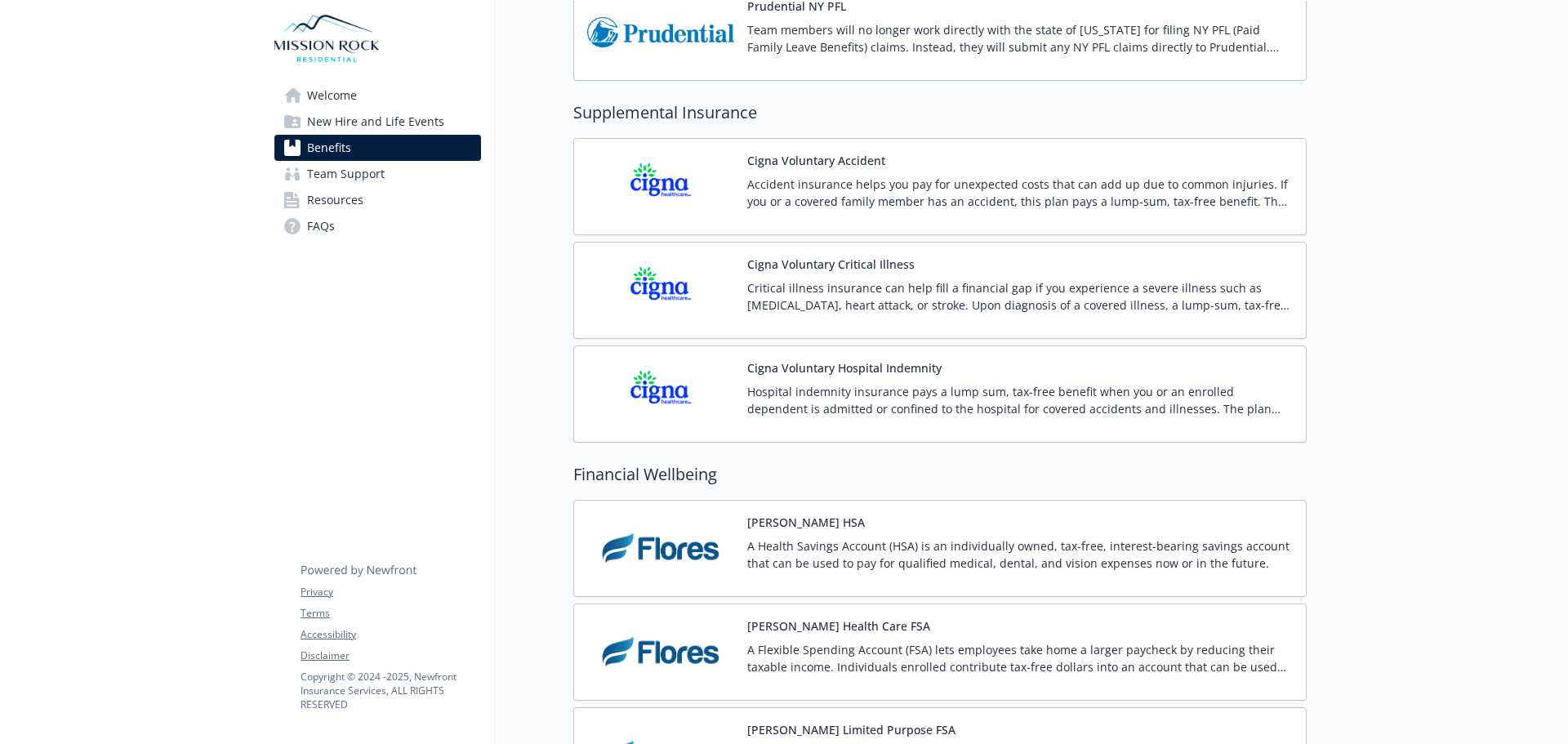
drag, startPoint x: 649, startPoint y: 302, endPoint x: 564, endPoint y: 288, distance: 86.1
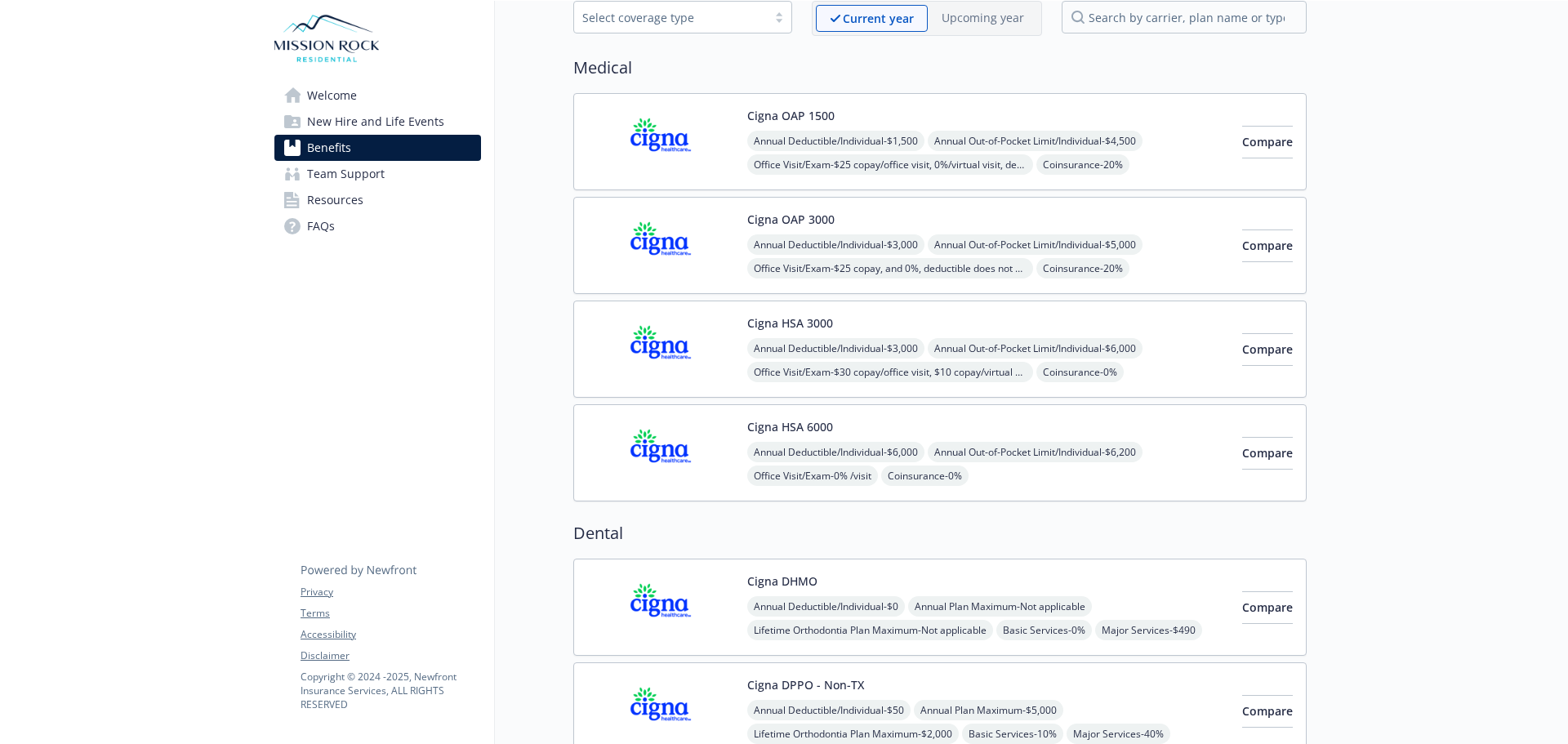
scroll to position [0, 0]
